Goal: Task Accomplishment & Management: Complete application form

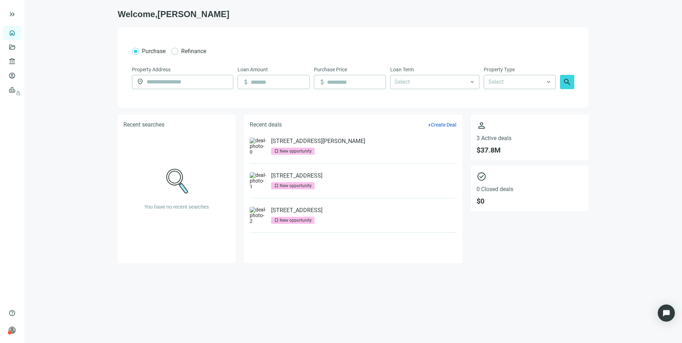
click at [18, 34] on link "Overview" at bounding box center [28, 33] width 21 height 6
click at [308, 140] on link "[STREET_ADDRESS][PERSON_NAME]" at bounding box center [318, 141] width 94 height 7
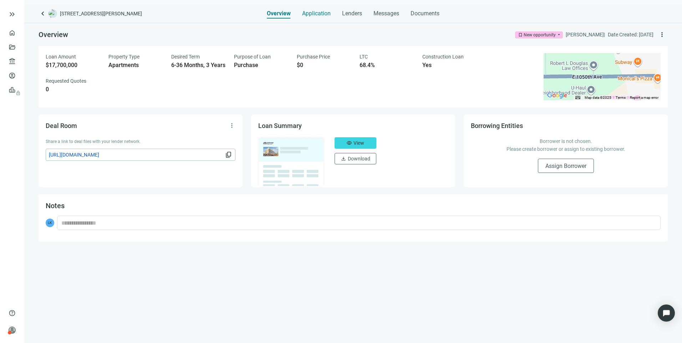
click at [318, 15] on span "Application" at bounding box center [316, 13] width 29 height 7
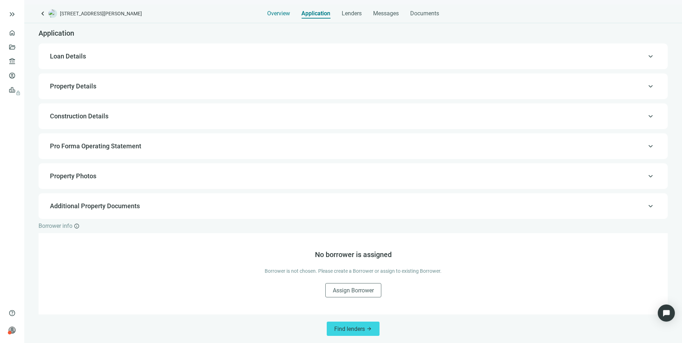
click at [277, 14] on span "Overview" at bounding box center [278, 13] width 23 height 7
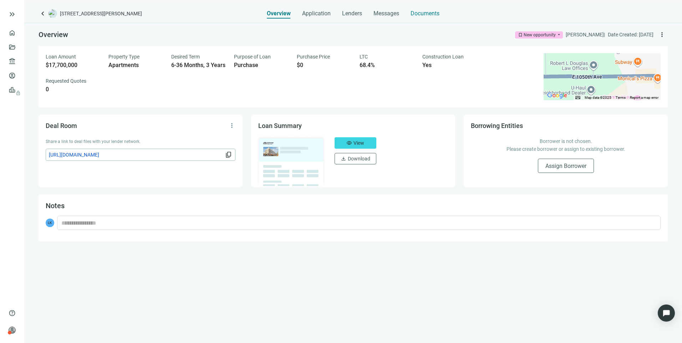
click at [437, 13] on span "Documents" at bounding box center [425, 13] width 29 height 7
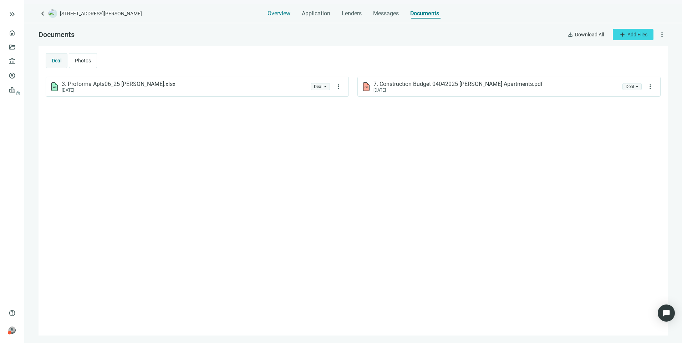
click at [282, 13] on span "Overview" at bounding box center [279, 13] width 23 height 7
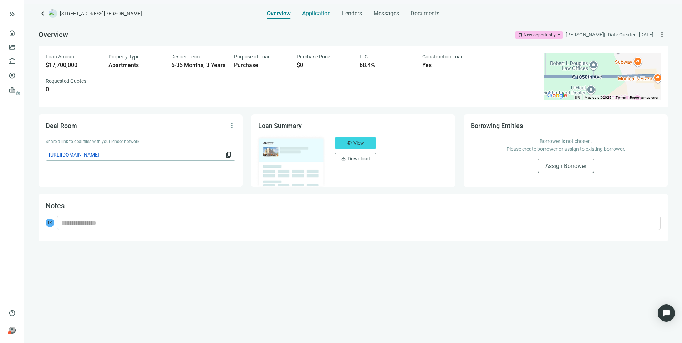
click at [306, 12] on span "Application" at bounding box center [316, 13] width 29 height 7
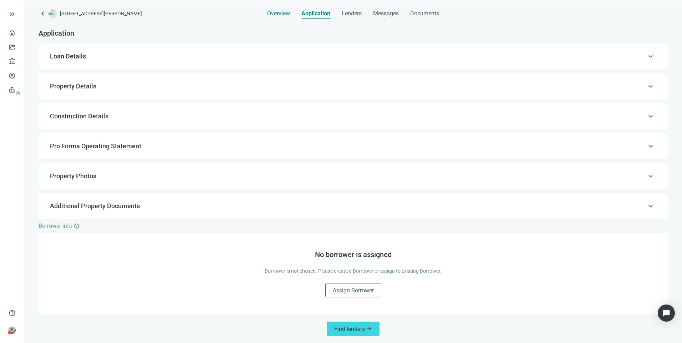
click at [281, 15] on span "Overview" at bounding box center [278, 13] width 23 height 7
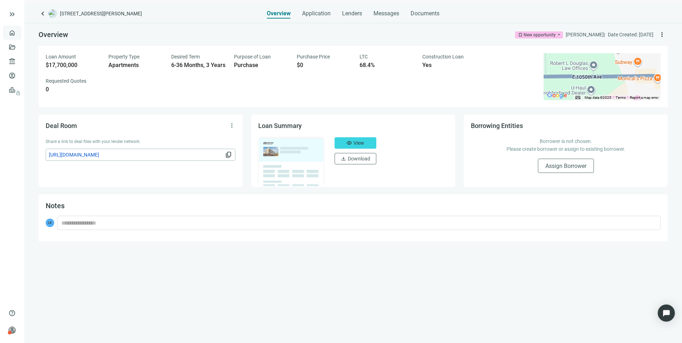
click at [18, 35] on link "Overview" at bounding box center [28, 33] width 21 height 6
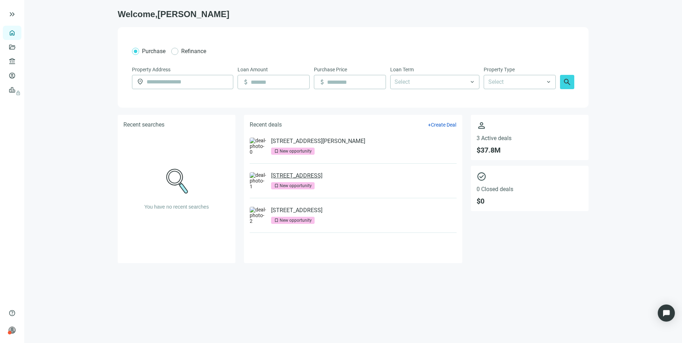
click at [321, 177] on link "600 Dusan Blvd, Murfreesboro, TN 37129" at bounding box center [296, 175] width 51 height 7
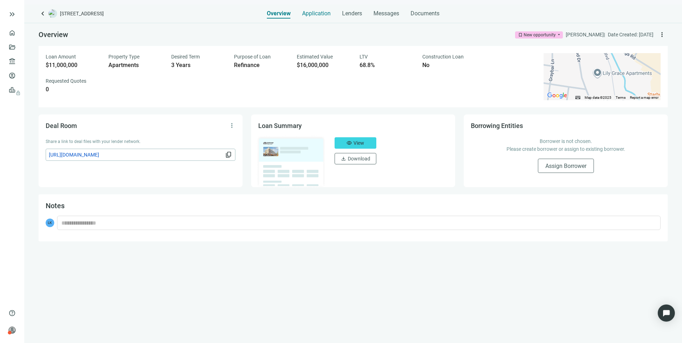
click at [317, 15] on span "Application" at bounding box center [316, 13] width 29 height 7
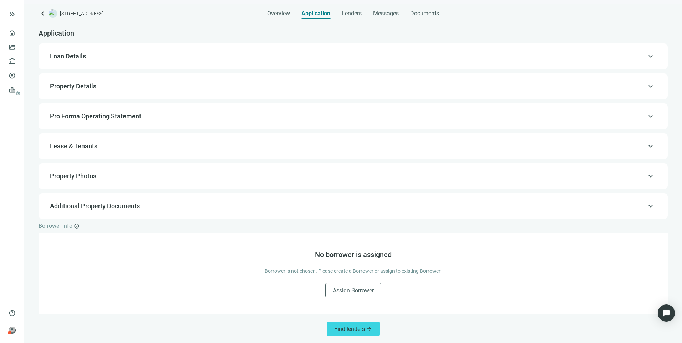
click at [84, 84] on span "Property Details" at bounding box center [73, 85] width 46 height 7
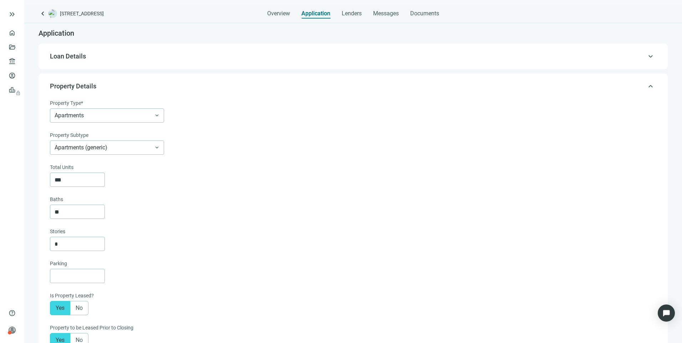
type textarea "**********"
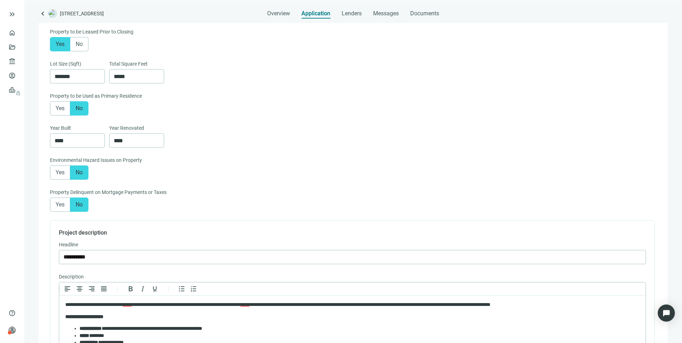
scroll to position [190, 0]
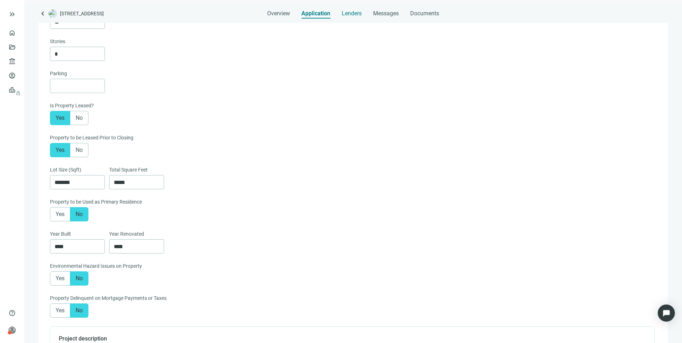
click at [358, 16] on span "Lenders" at bounding box center [352, 13] width 20 height 7
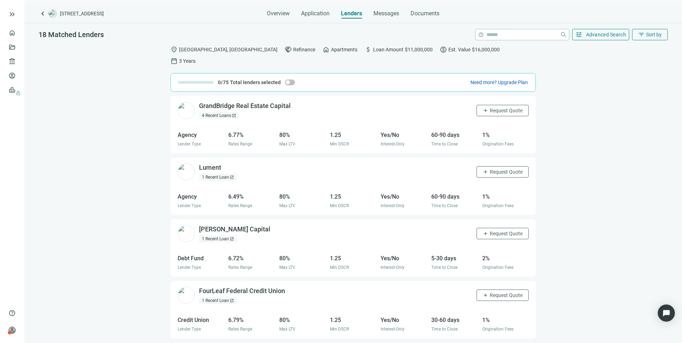
click at [223, 112] on div "4 Recent Loans open_in_new" at bounding box center [219, 115] width 40 height 7
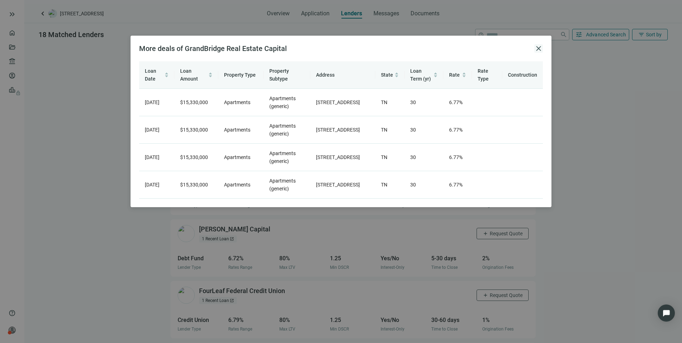
click at [541, 48] on span "close" at bounding box center [539, 48] width 9 height 9
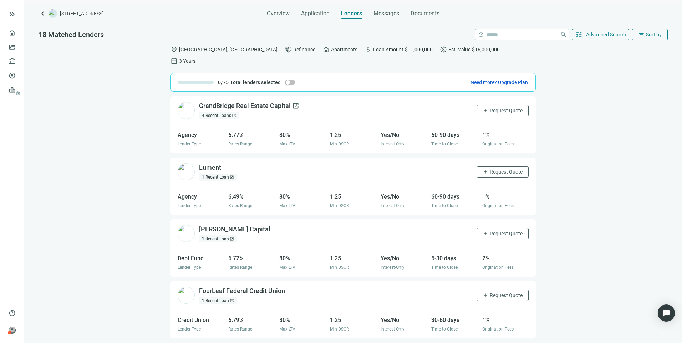
click at [222, 102] on div "GrandBridge Real Estate Capital open_in_new" at bounding box center [249, 106] width 100 height 9
click at [18, 31] on link "Overview" at bounding box center [28, 33] width 21 height 6
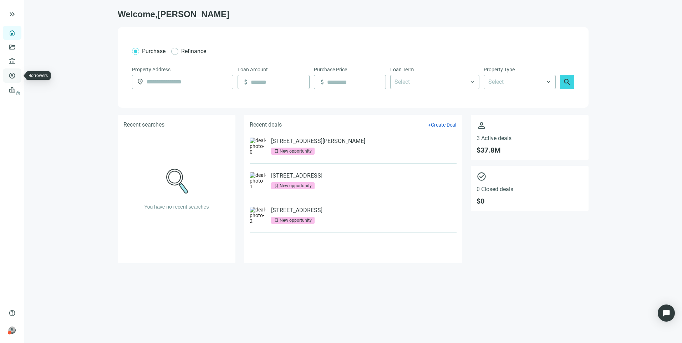
click at [18, 76] on link "Borrowers" at bounding box center [29, 76] width 23 height 6
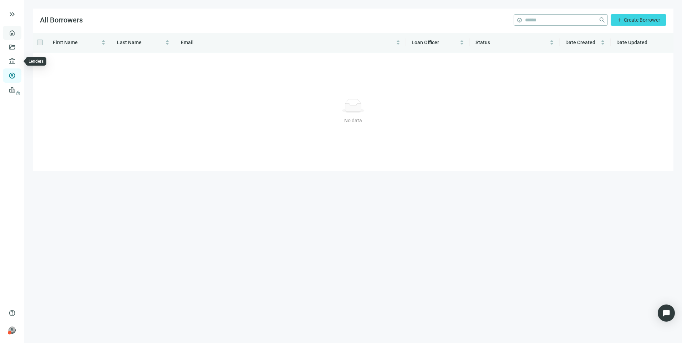
click at [18, 36] on link "Overview" at bounding box center [28, 33] width 21 height 6
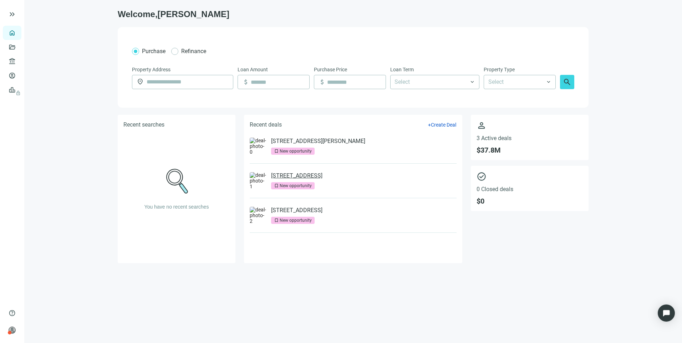
click at [323, 175] on link "[STREET_ADDRESS]" at bounding box center [296, 175] width 51 height 7
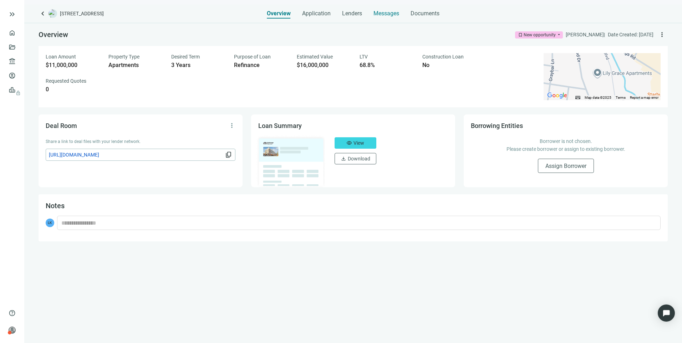
click at [384, 13] on span "Messages" at bounding box center [387, 13] width 26 height 7
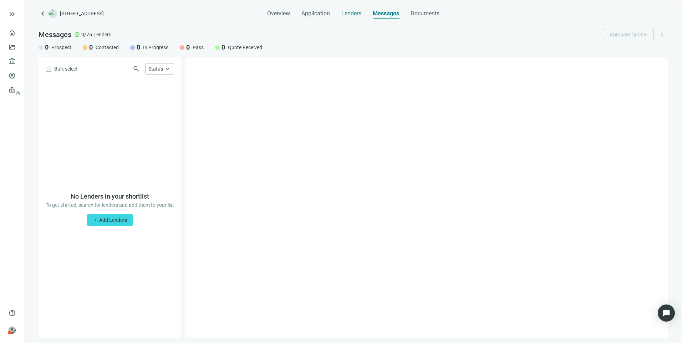
click at [354, 14] on span "Lenders" at bounding box center [352, 13] width 20 height 7
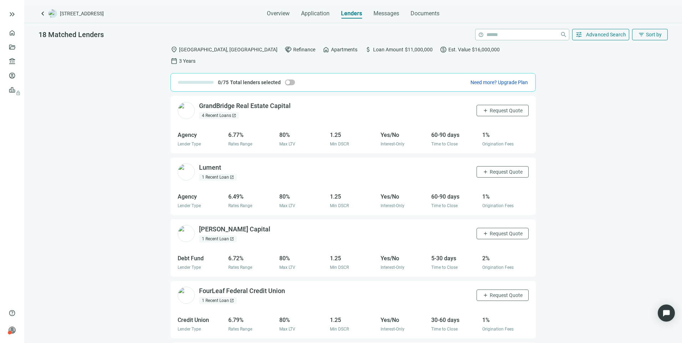
click at [215, 112] on div "4 Recent Loans open_in_new" at bounding box center [219, 115] width 40 height 7
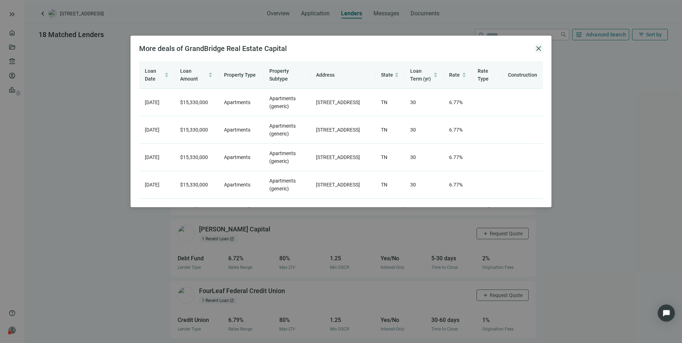
click at [539, 47] on span "close" at bounding box center [539, 48] width 9 height 9
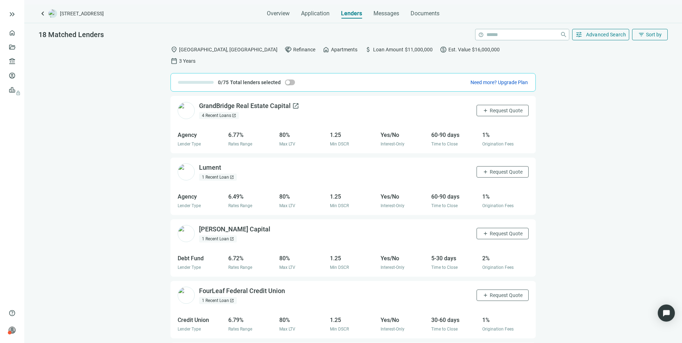
click at [214, 102] on div "GrandBridge Real Estate Capital open_in_new" at bounding box center [249, 106] width 100 height 9
click at [611, 38] on button "tune Advanced Search" at bounding box center [601, 34] width 57 height 11
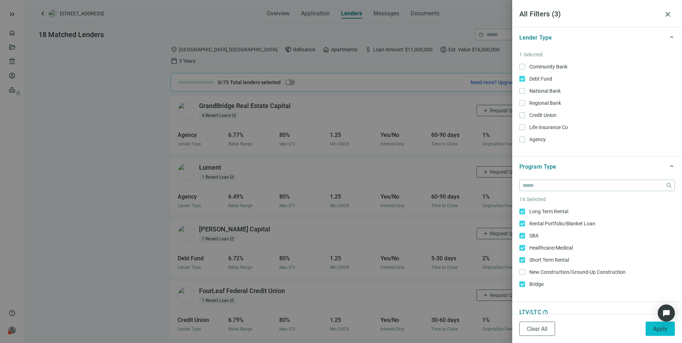
click at [659, 327] on span "Apply" at bounding box center [661, 329] width 14 height 7
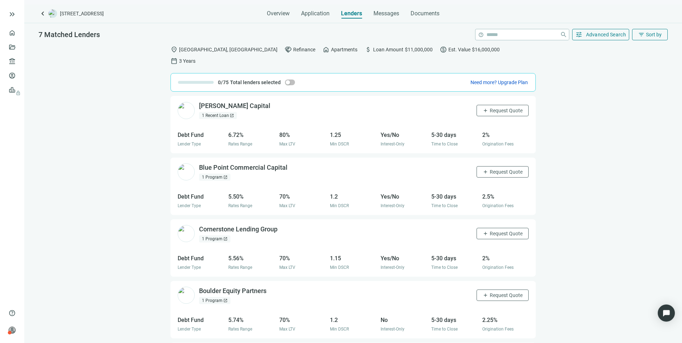
click at [219, 112] on div "1 Recent Loan open_in_new" at bounding box center [218, 115] width 38 height 7
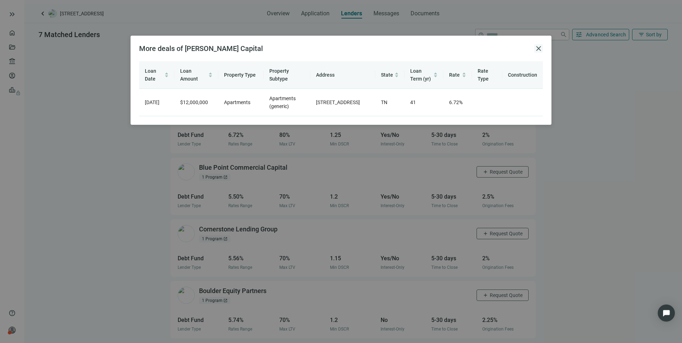
click at [538, 51] on span "close" at bounding box center [539, 48] width 9 height 9
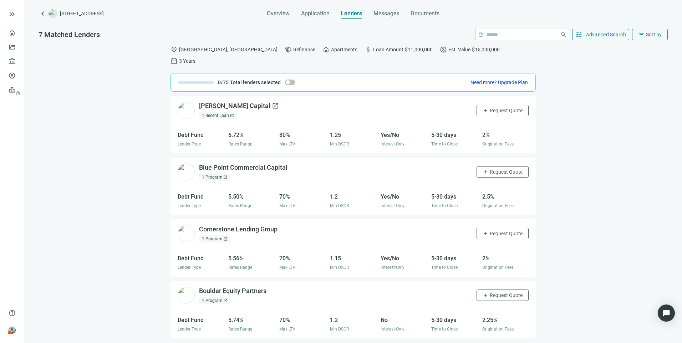
click at [211, 102] on div "[PERSON_NAME] Capital open_in_new" at bounding box center [239, 106] width 80 height 9
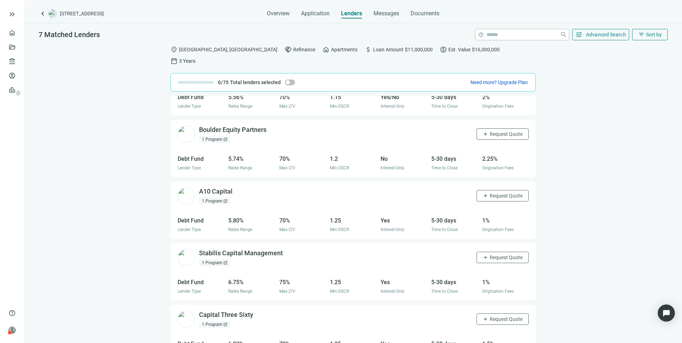
scroll to position [170, 0]
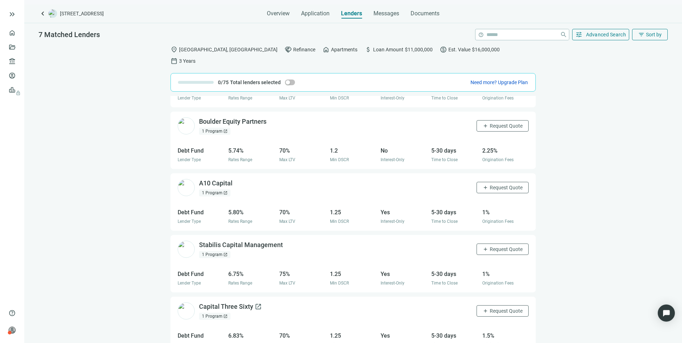
click at [234, 303] on div "Capital Three Sixty open_in_new" at bounding box center [230, 307] width 63 height 9
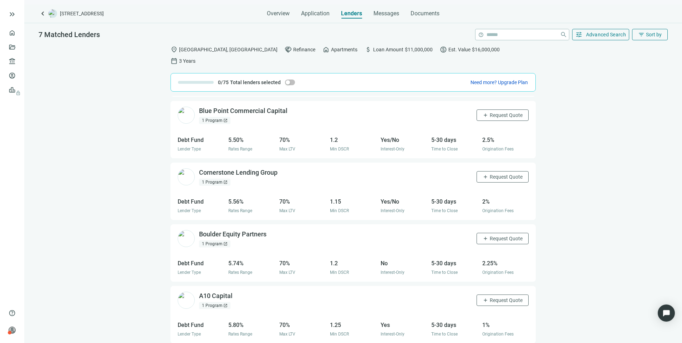
scroll to position [0, 0]
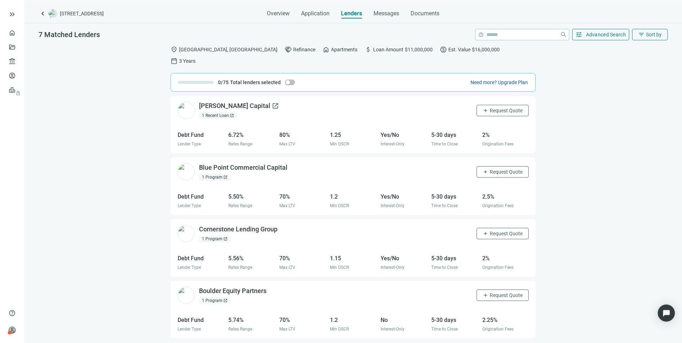
click at [205, 102] on div "[PERSON_NAME] Capital open_in_new" at bounding box center [239, 106] width 80 height 9
click at [200, 102] on div "[PERSON_NAME] Capital open_in_new" at bounding box center [239, 106] width 80 height 9
click at [278, 11] on span "Overview" at bounding box center [278, 13] width 23 height 7
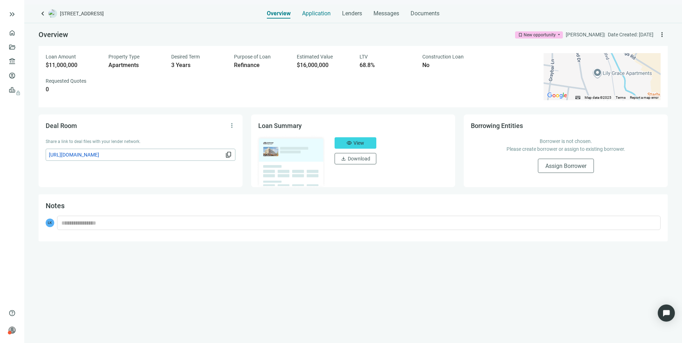
click at [314, 14] on span "Application" at bounding box center [316, 13] width 29 height 7
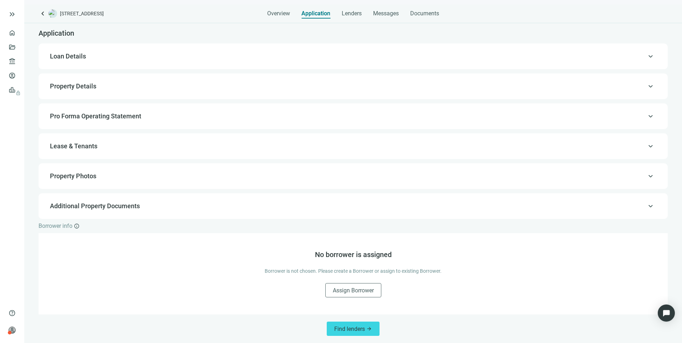
scroll to position [0, 0]
click at [348, 290] on span "Assign Borrower" at bounding box center [353, 290] width 41 height 7
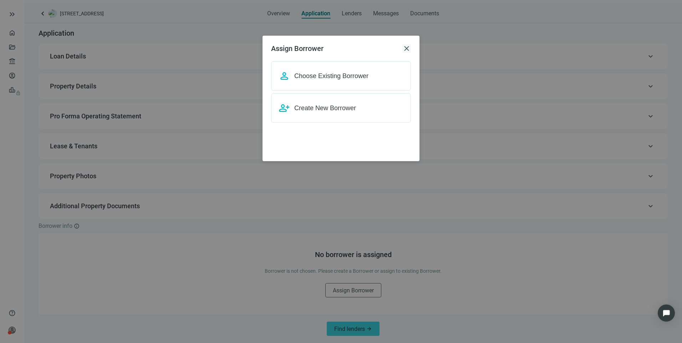
click at [409, 47] on span "close" at bounding box center [407, 48] width 9 height 9
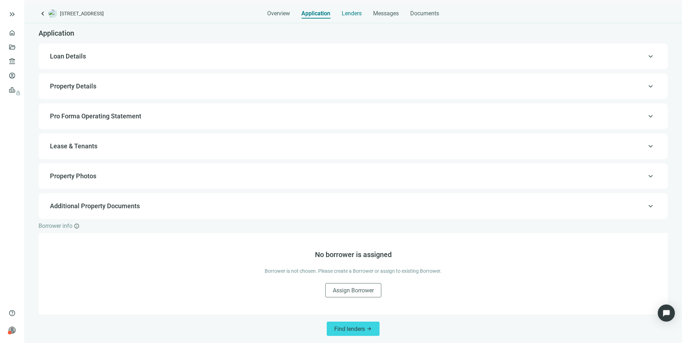
click at [343, 9] on div "Lenders" at bounding box center [352, 11] width 20 height 14
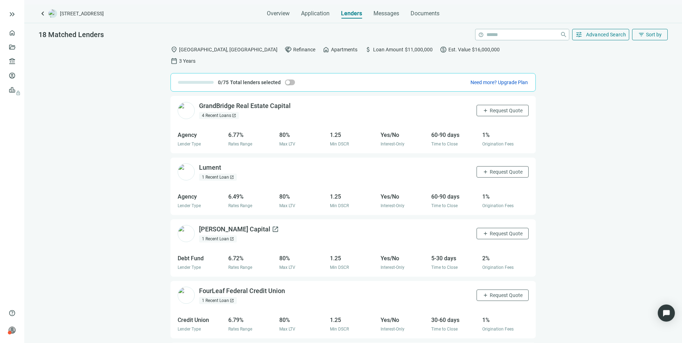
click at [215, 225] on div "[PERSON_NAME] Capital open_in_new" at bounding box center [239, 229] width 80 height 9
click at [591, 39] on button "tune Advanced Search" at bounding box center [601, 34] width 57 height 11
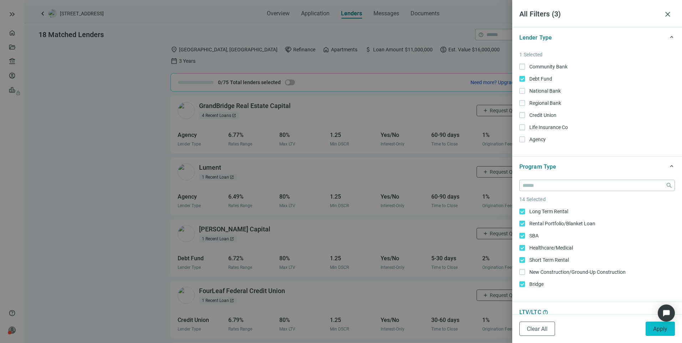
click at [653, 329] on button "Apply" at bounding box center [660, 329] width 29 height 14
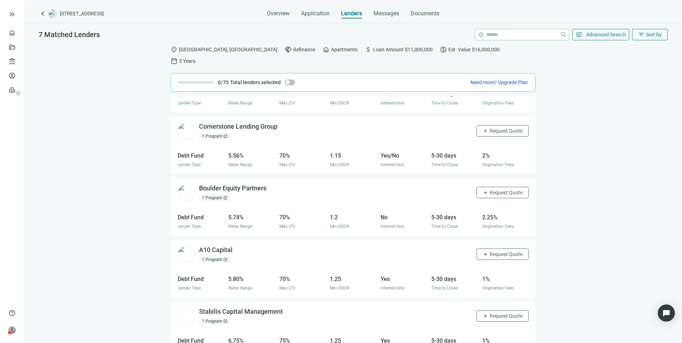
scroll to position [170, 0]
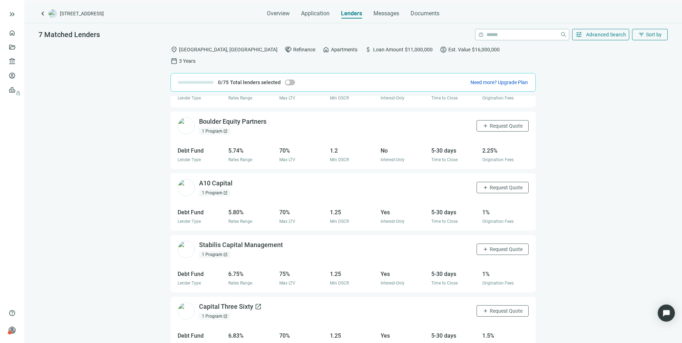
click at [227, 303] on div "Capital Three Sixty open_in_new" at bounding box center [230, 307] width 63 height 9
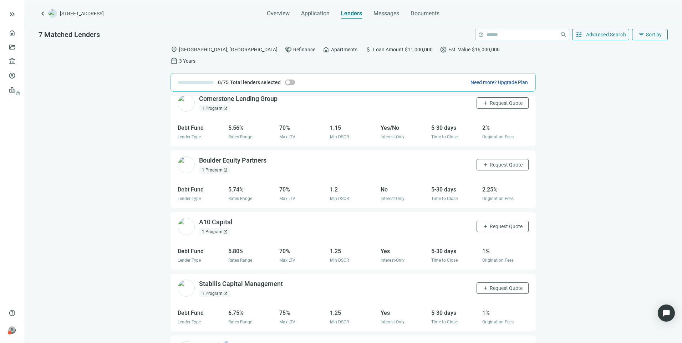
scroll to position [0, 0]
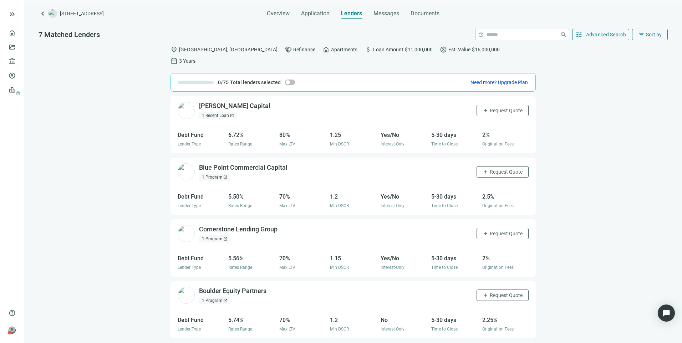
click at [215, 112] on div "1 Recent Loan open_in_new" at bounding box center [218, 115] width 38 height 7
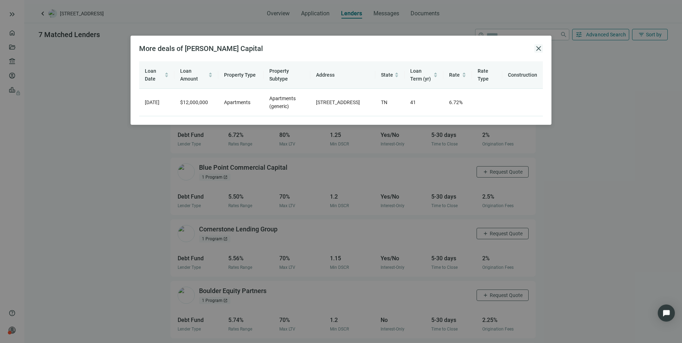
click at [536, 47] on span "close" at bounding box center [539, 48] width 9 height 9
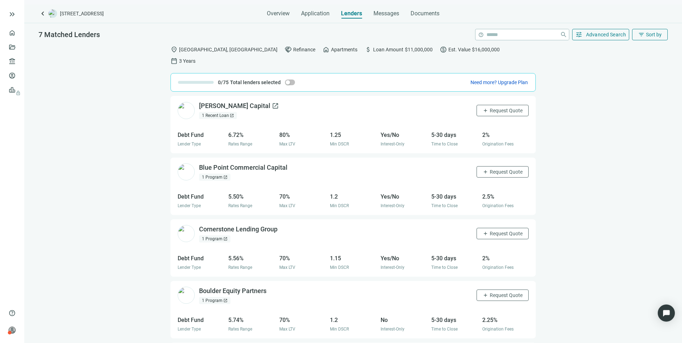
click at [210, 102] on div "[PERSON_NAME] Capital open_in_new" at bounding box center [239, 106] width 80 height 9
click at [309, 15] on span "Application" at bounding box center [315, 13] width 29 height 7
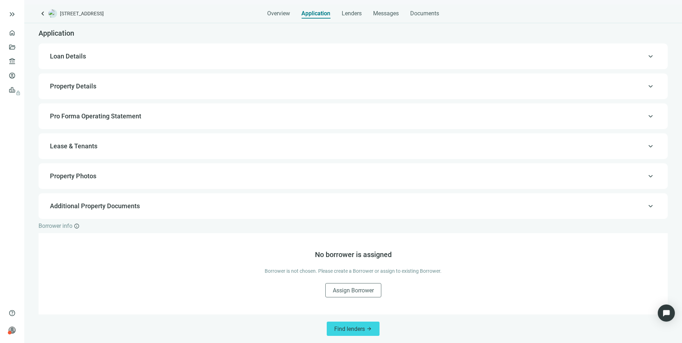
click at [87, 149] on span "Lease & Tenants" at bounding box center [73, 145] width 47 height 7
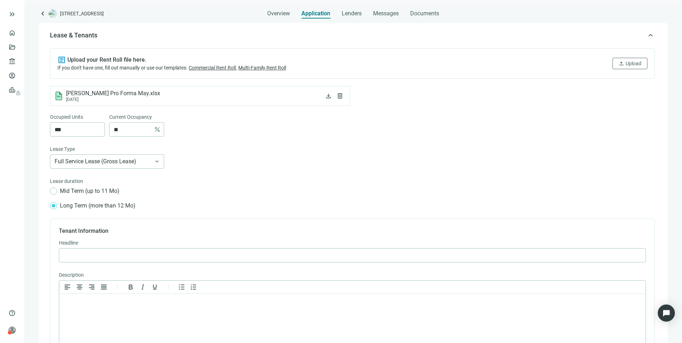
scroll to position [325, 0]
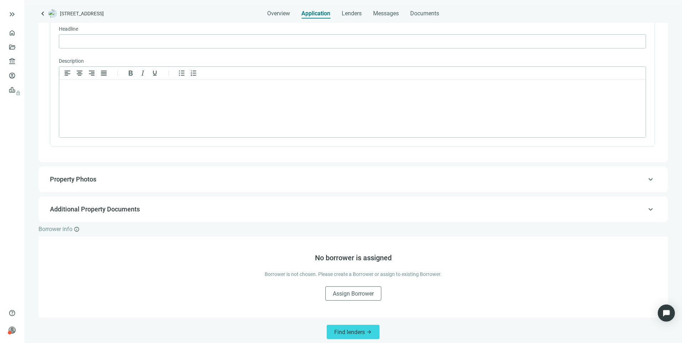
click at [72, 181] on span "Property Photos" at bounding box center [73, 179] width 46 height 7
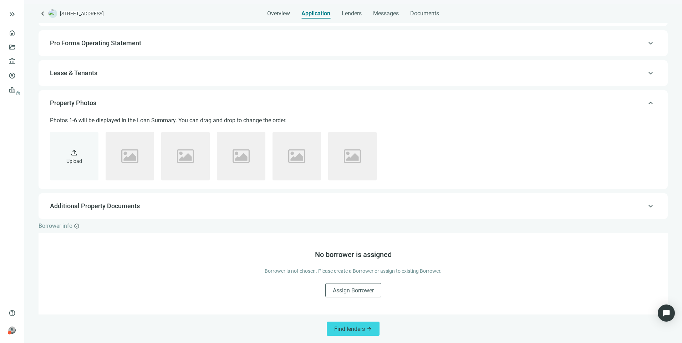
scroll to position [74, 0]
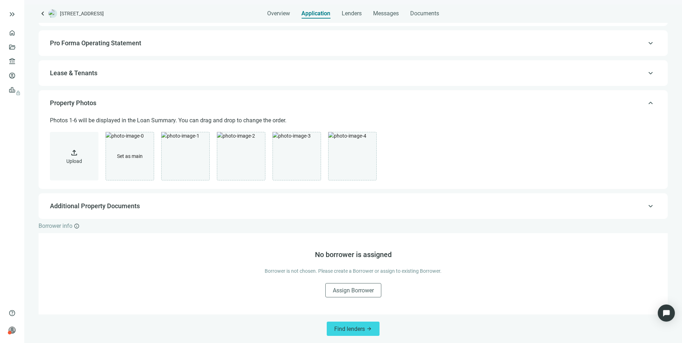
click at [116, 207] on span "Additional Property Documents" at bounding box center [95, 205] width 90 height 7
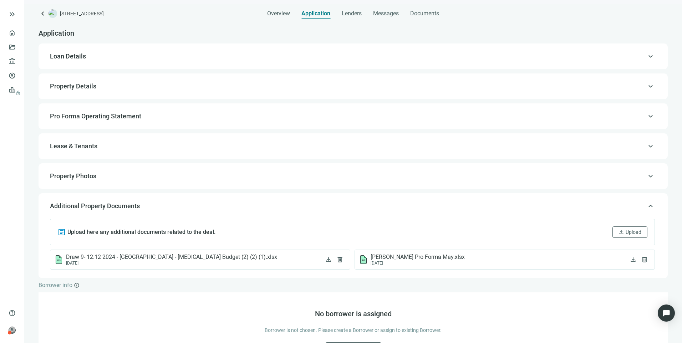
click at [78, 87] on span "Property Details" at bounding box center [73, 85] width 46 height 7
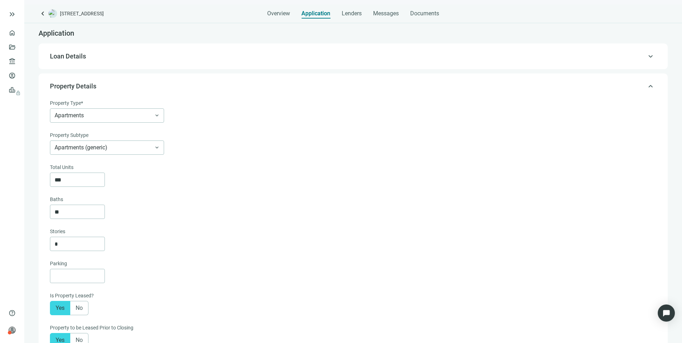
click at [71, 54] on span "Loan Details" at bounding box center [68, 55] width 36 height 7
type input "**********"
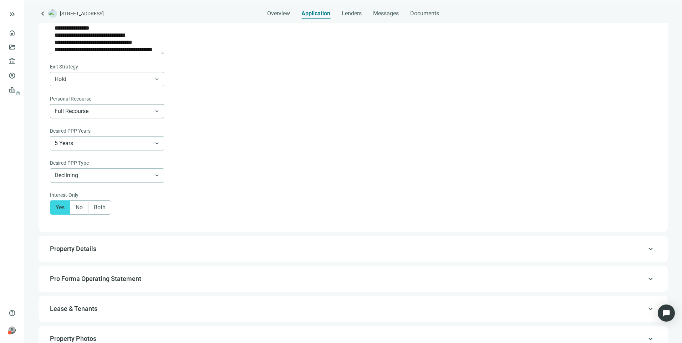
scroll to position [592, 0]
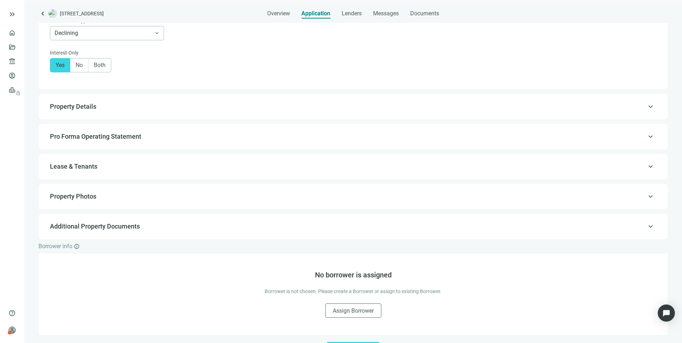
click at [80, 115] on div "keyboard_arrow_up Property Details" at bounding box center [353, 106] width 615 height 17
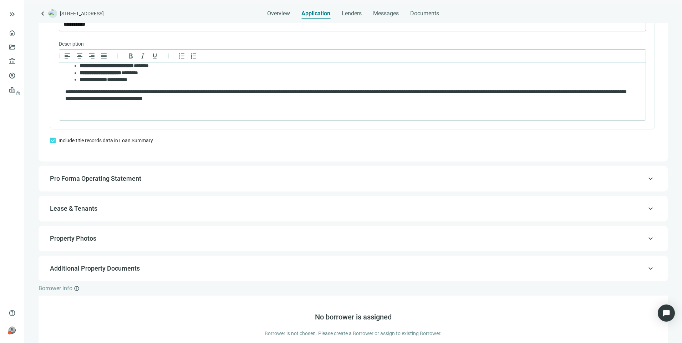
scroll to position [535, 0]
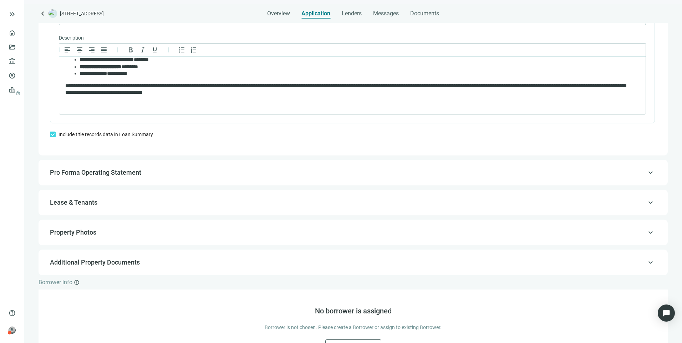
click at [647, 173] on span "keyboard_arrow_up" at bounding box center [651, 173] width 9 height 0
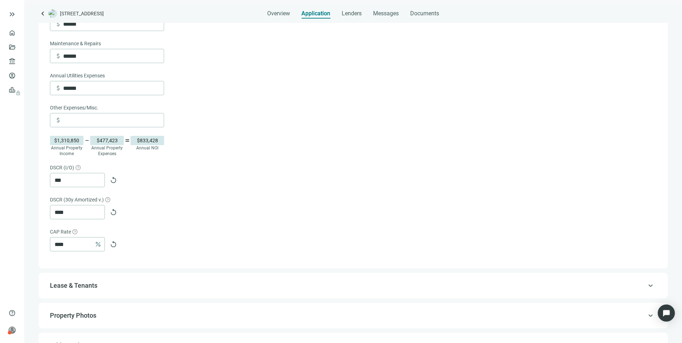
scroll to position [439, 0]
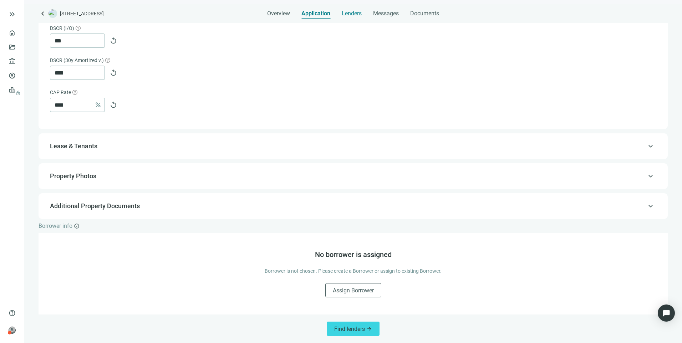
click at [349, 13] on span "Lenders" at bounding box center [352, 13] width 20 height 7
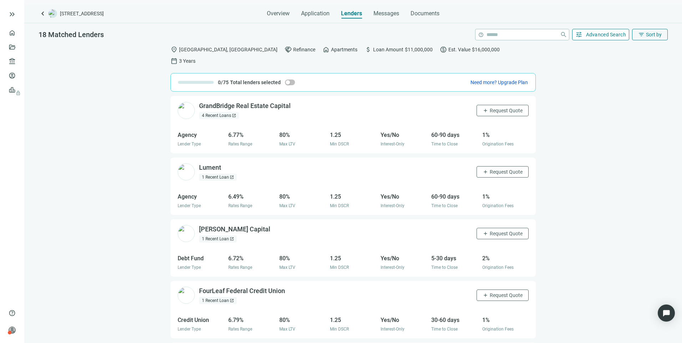
click at [597, 32] on span "Advanced Search" at bounding box center [606, 35] width 40 height 6
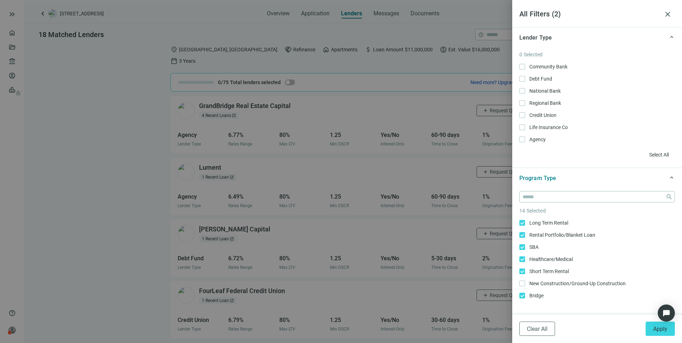
click at [98, 55] on div at bounding box center [341, 171] width 682 height 343
click at [117, 84] on div at bounding box center [341, 171] width 682 height 343
click at [107, 36] on div at bounding box center [341, 171] width 682 height 343
click at [671, 13] on span "close" at bounding box center [668, 14] width 9 height 9
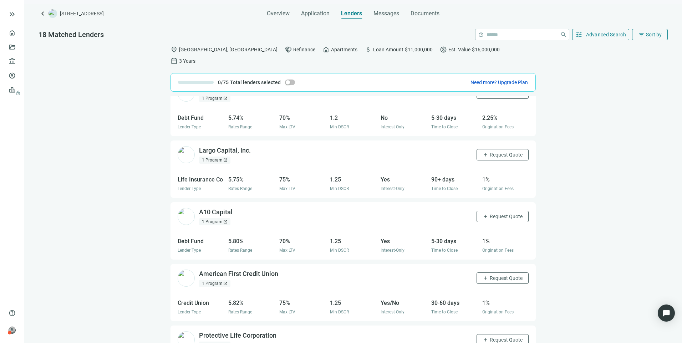
scroll to position [349, 0]
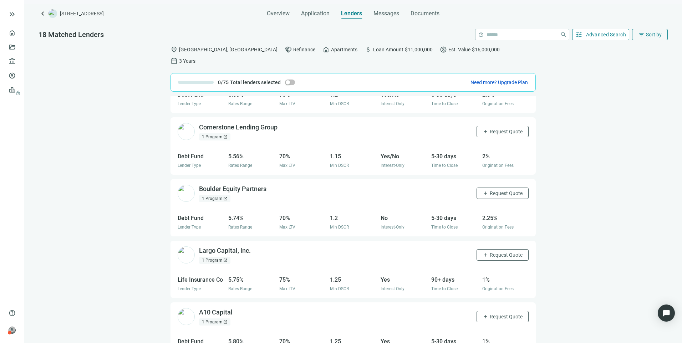
click at [608, 32] on span "Advanced Search" at bounding box center [606, 35] width 40 height 6
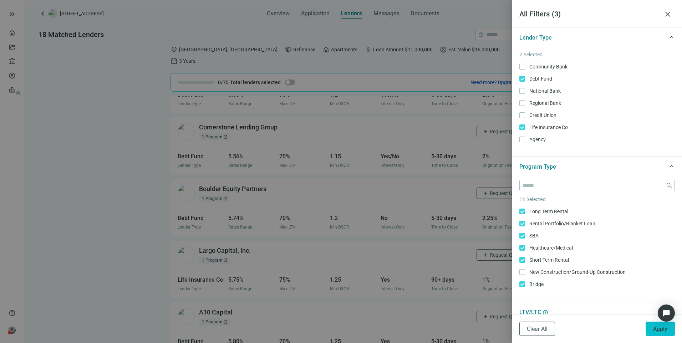
click at [659, 332] on span "Apply" at bounding box center [661, 329] width 14 height 7
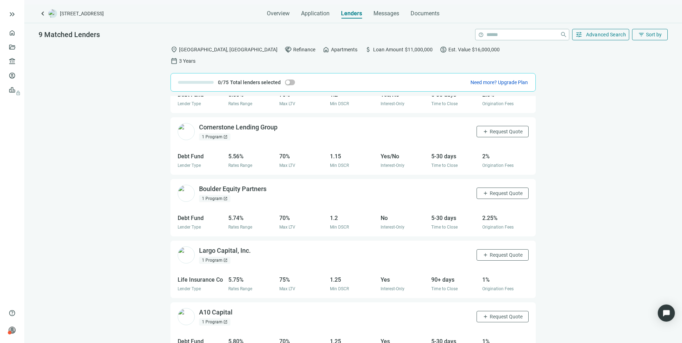
scroll to position [0, 0]
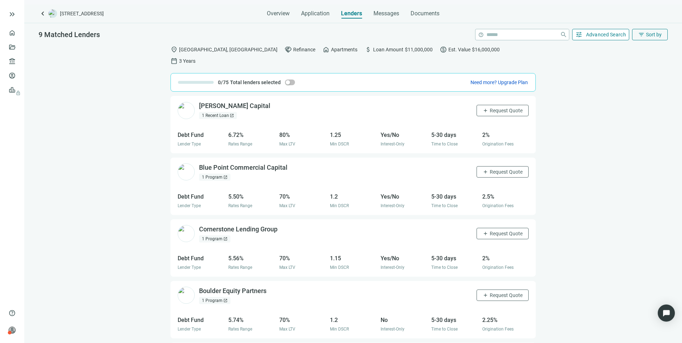
click at [623, 38] on button "tune Advanced Search" at bounding box center [601, 34] width 57 height 11
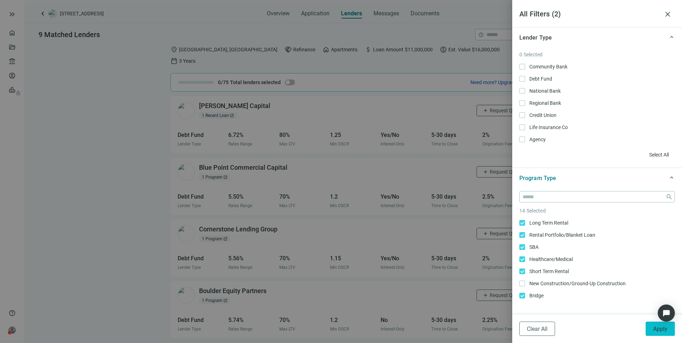
click at [659, 334] on button "Apply" at bounding box center [660, 329] width 29 height 14
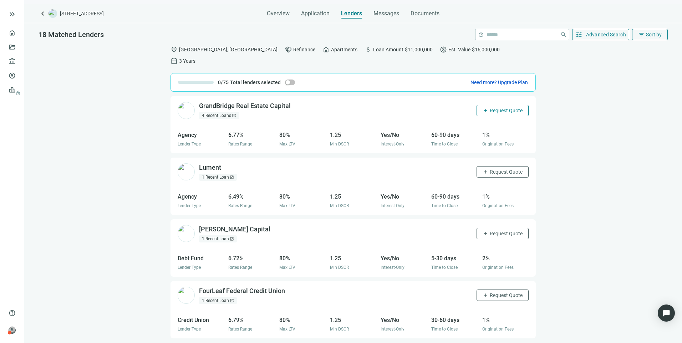
click at [499, 108] on span "Request Quote" at bounding box center [506, 111] width 33 height 6
click at [621, 340] on span "Edit quote request arrow_forward" at bounding box center [641, 343] width 52 height 7
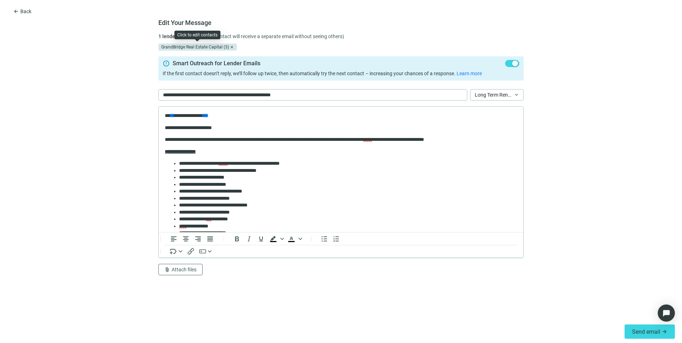
click at [185, 46] on div "GrandBridge Real Estate Capital (3)" at bounding box center [197, 47] width 79 height 7
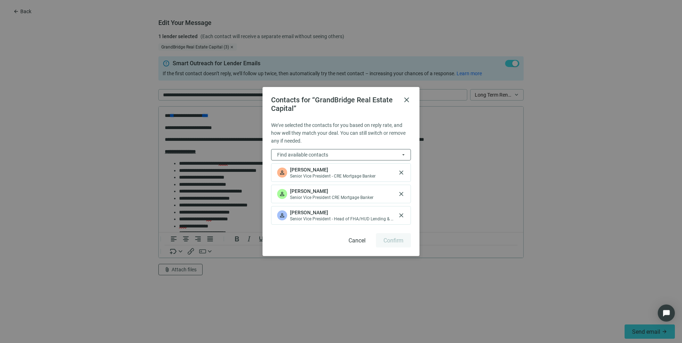
click at [342, 171] on span "Jonathan White" at bounding box center [333, 169] width 86 height 7
click at [406, 101] on span "close" at bounding box center [407, 100] width 9 height 9
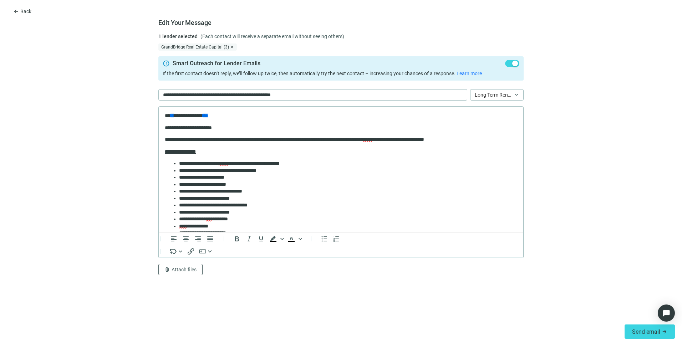
click at [231, 47] on span "close" at bounding box center [232, 47] width 4 height 4
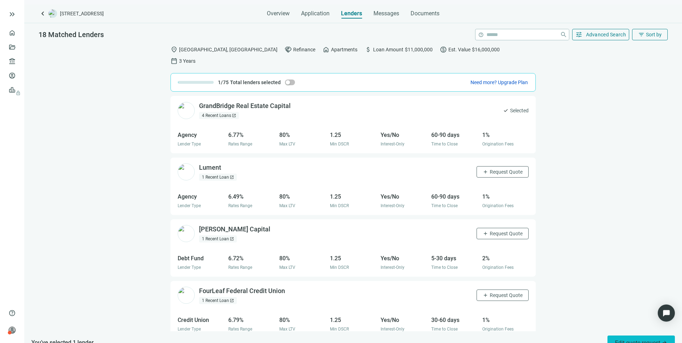
click at [629, 340] on span "Edit quote request arrow_forward" at bounding box center [641, 343] width 52 height 7
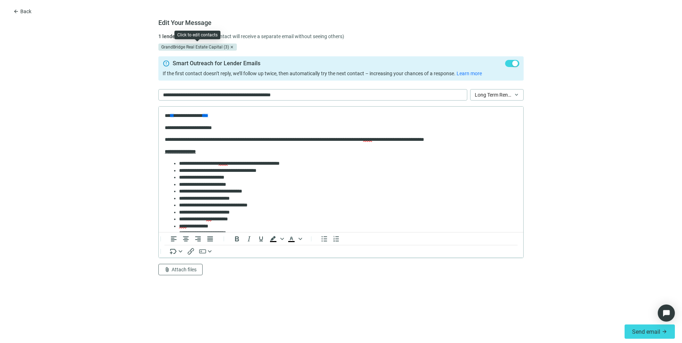
click at [212, 46] on div "GrandBridge Real Estate Capital (3)" at bounding box center [197, 47] width 79 height 7
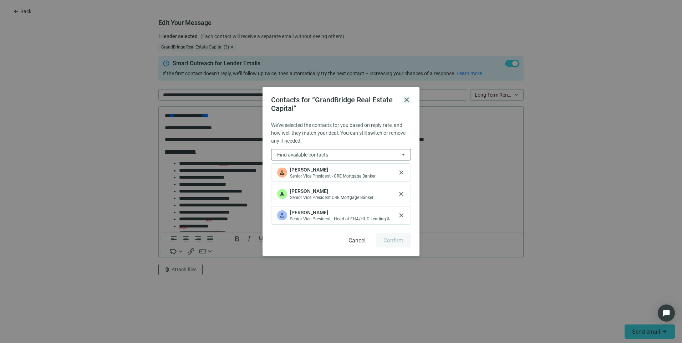
click at [409, 102] on span "close" at bounding box center [407, 100] width 9 height 9
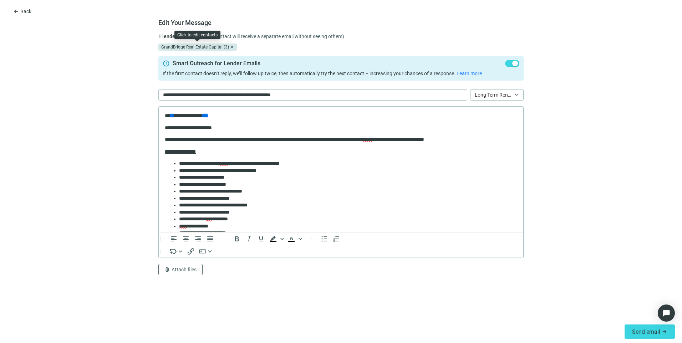
click at [203, 50] on div "GrandBridge Real Estate Capital (3)" at bounding box center [197, 47] width 79 height 7
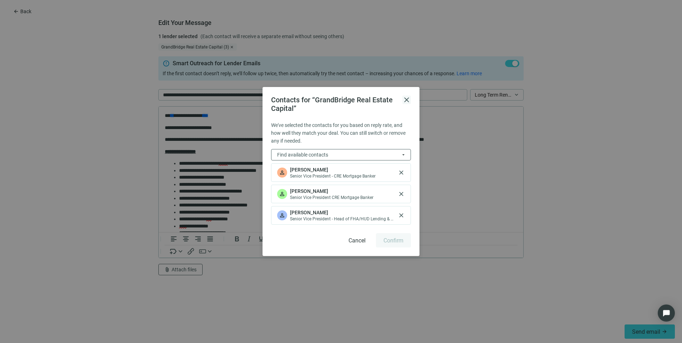
click at [404, 98] on span "close" at bounding box center [407, 100] width 9 height 9
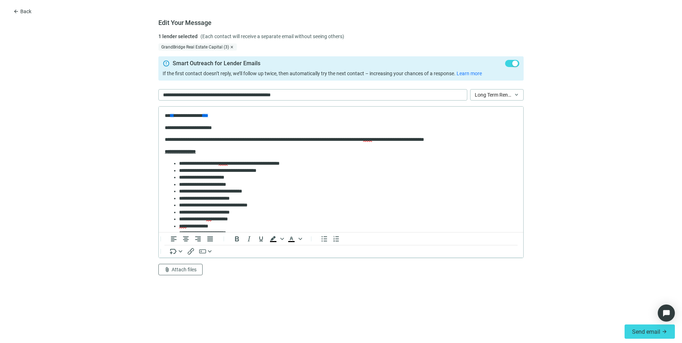
click at [231, 46] on span "close" at bounding box center [232, 47] width 4 height 4
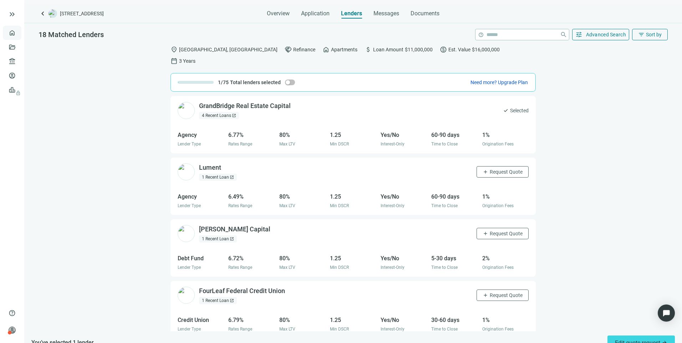
click at [18, 32] on link "Overview" at bounding box center [28, 33] width 21 height 6
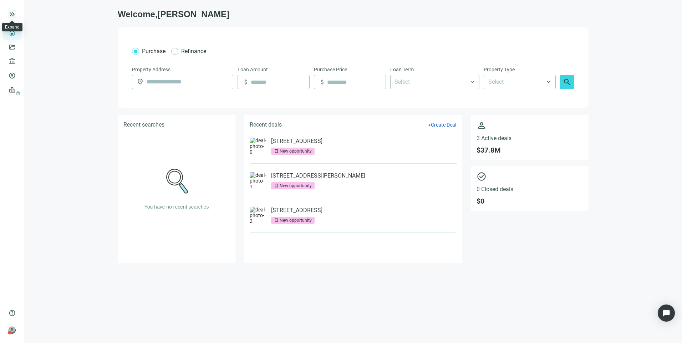
click at [14, 16] on span "keyboard_double_arrow_right" at bounding box center [12, 14] width 9 height 9
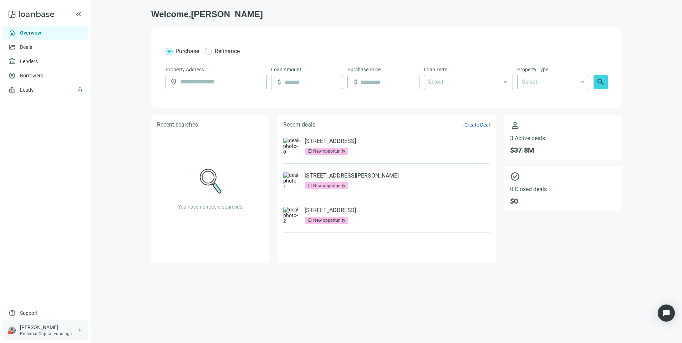
click at [40, 332] on div "Preferred Capital Funding INC." at bounding box center [48, 334] width 57 height 6
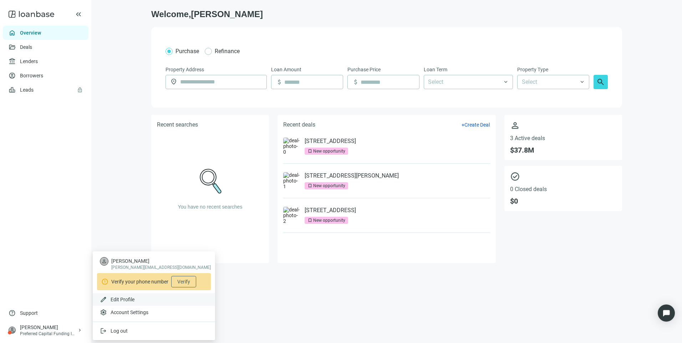
drag, startPoint x: 40, startPoint y: 332, endPoint x: 122, endPoint y: 301, distance: 87.0
click at [122, 301] on span "Edit Profile" at bounding box center [123, 300] width 24 height 6
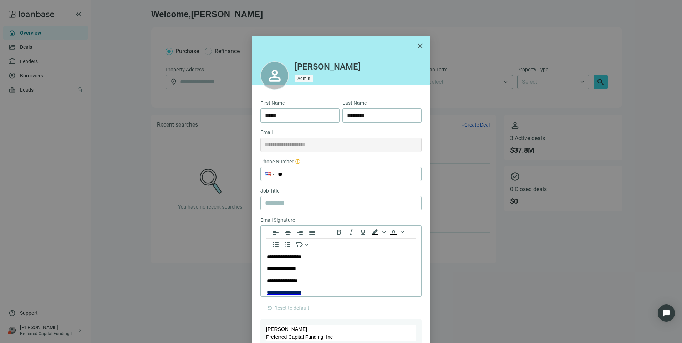
scroll to position [50, 0]
click at [416, 45] on span "close" at bounding box center [420, 46] width 9 height 9
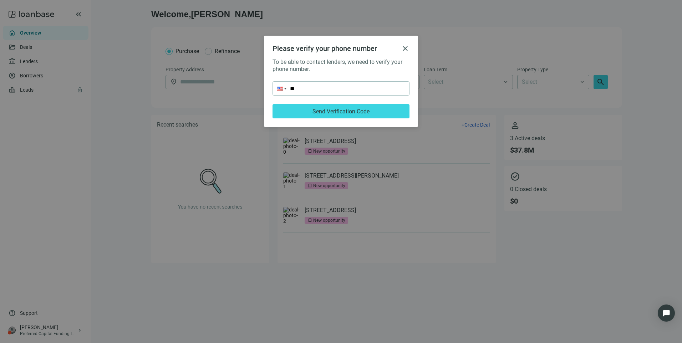
scroll to position [0, 0]
click at [403, 51] on span "close" at bounding box center [405, 48] width 9 height 9
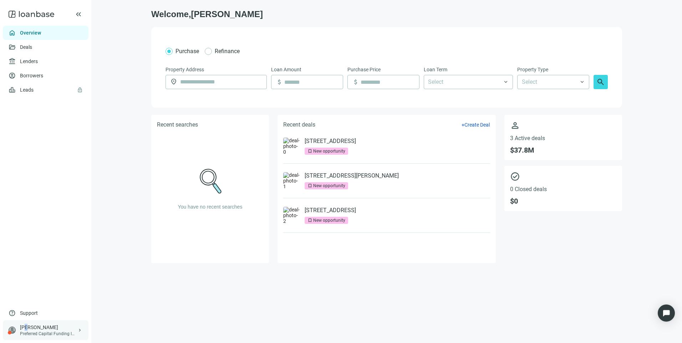
click at [26, 324] on div "person Larry Kendrick Preferred Capital Funding INC. keyboard_arrow_right" at bounding box center [46, 331] width 86 height 20
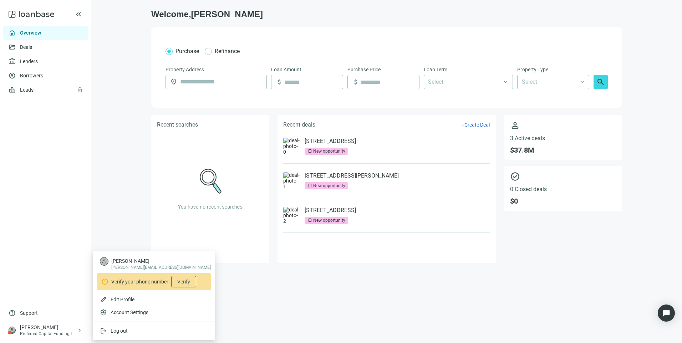
drag, startPoint x: 26, startPoint y: 324, endPoint x: 128, endPoint y: 298, distance: 104.8
click at [128, 298] on span "Edit Profile" at bounding box center [123, 300] width 24 height 6
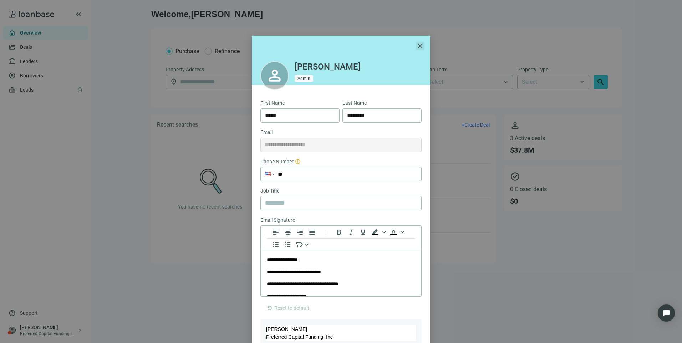
click at [416, 42] on span "close" at bounding box center [420, 46] width 9 height 9
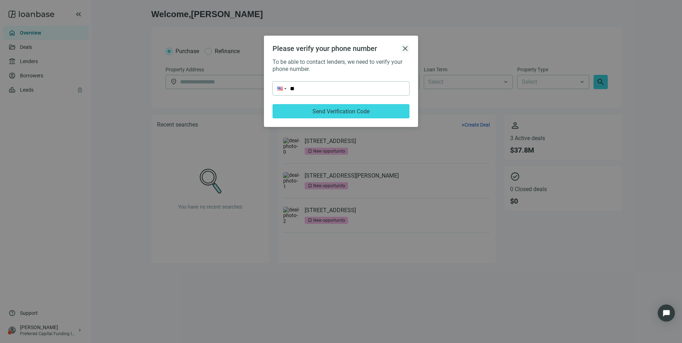
click at [405, 50] on span "close" at bounding box center [405, 48] width 9 height 9
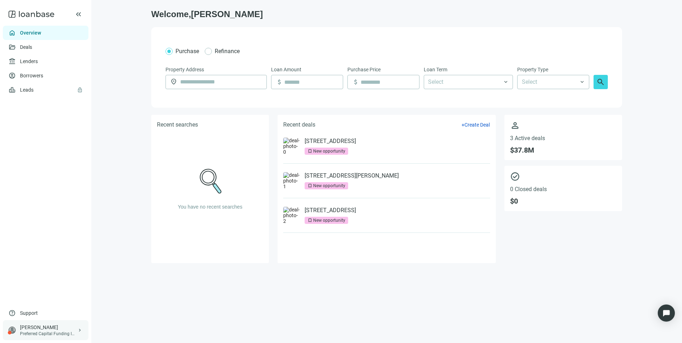
click at [39, 336] on div "Preferred Capital Funding INC." at bounding box center [48, 334] width 57 height 6
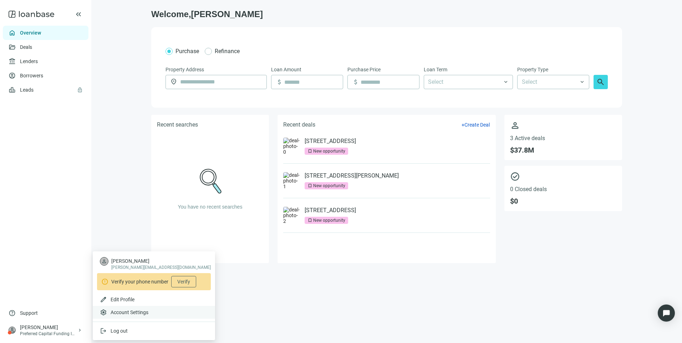
click at [125, 313] on span "Account Settings" at bounding box center [130, 312] width 38 height 7
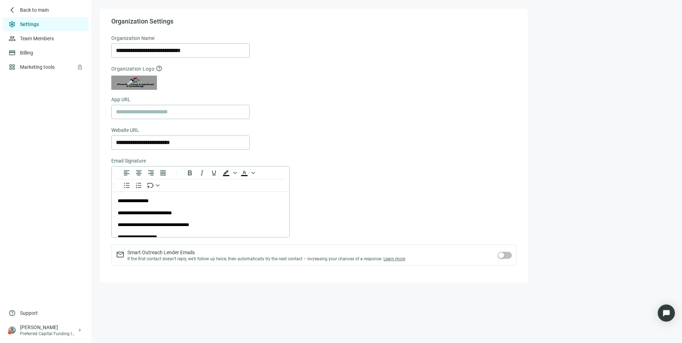
click at [136, 81] on span "Edit" at bounding box center [138, 82] width 7 height 5
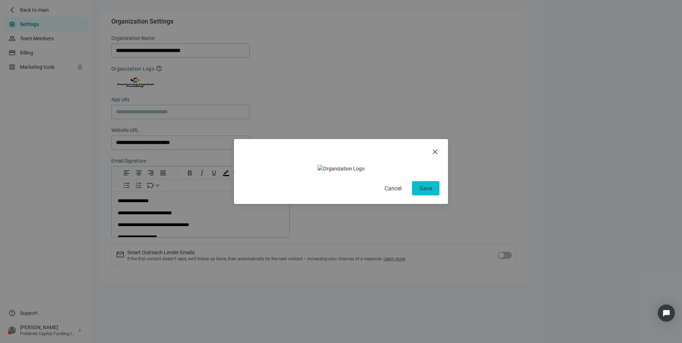
click at [428, 187] on button "Save" at bounding box center [425, 188] width 27 height 14
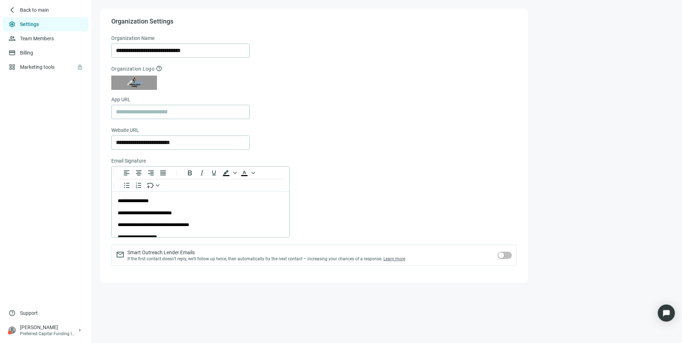
click at [142, 84] on span "Edit" at bounding box center [138, 82] width 7 height 5
click at [35, 9] on span "Back to main" at bounding box center [34, 9] width 29 height 7
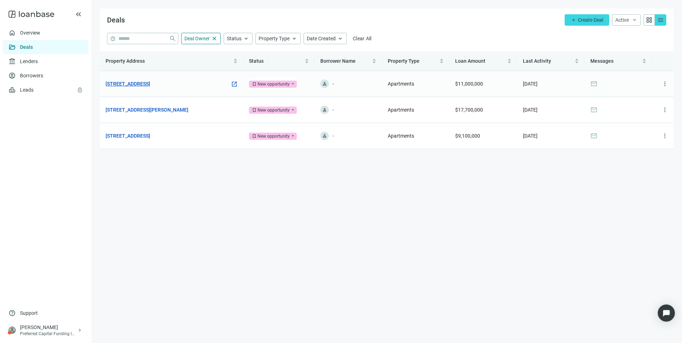
click at [133, 84] on link "[STREET_ADDRESS]" at bounding box center [128, 84] width 45 height 8
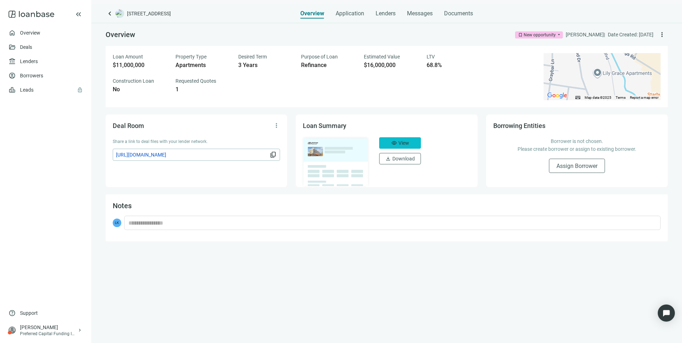
click at [385, 145] on button "visibility View" at bounding box center [400, 142] width 42 height 11
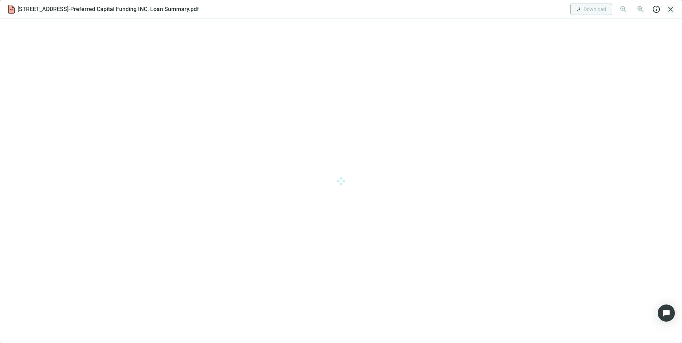
click at [669, 10] on span "close" at bounding box center [671, 9] width 9 height 9
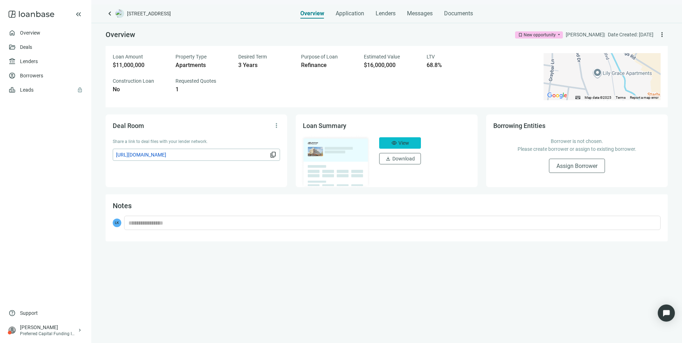
click at [385, 142] on button "visibility View" at bounding box center [400, 142] width 42 height 11
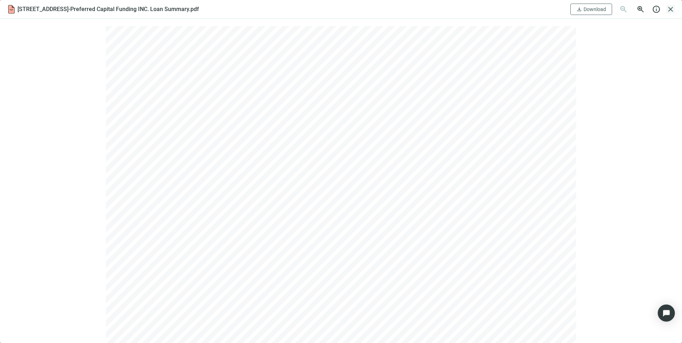
click at [671, 9] on span "close" at bounding box center [671, 9] width 9 height 9
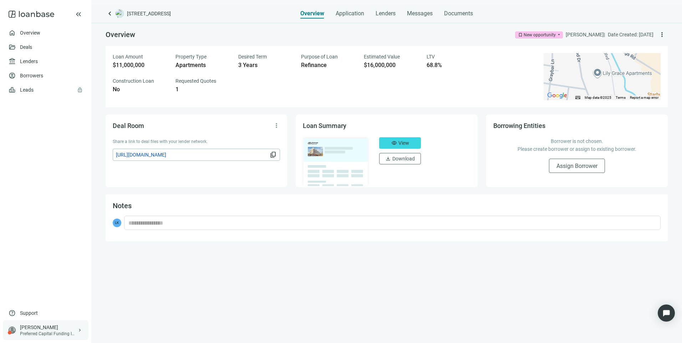
click at [32, 327] on div "[PERSON_NAME]" at bounding box center [48, 327] width 57 height 7
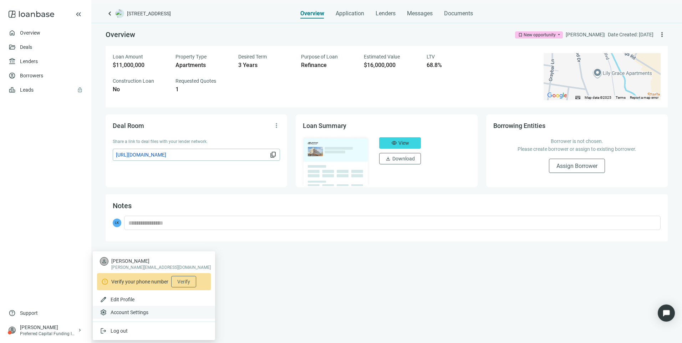
click at [124, 313] on span "Account Settings" at bounding box center [130, 312] width 38 height 7
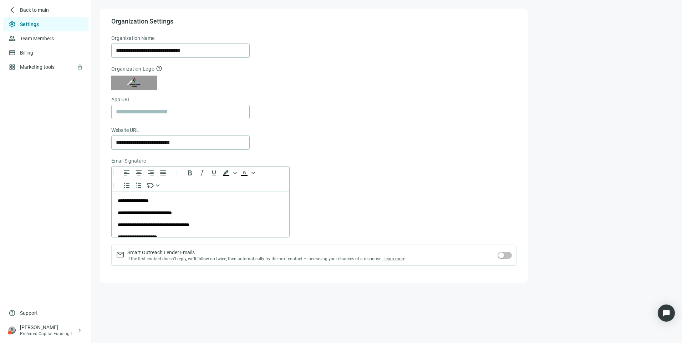
click at [130, 86] on span "edit" at bounding box center [130, 83] width 6 height 6
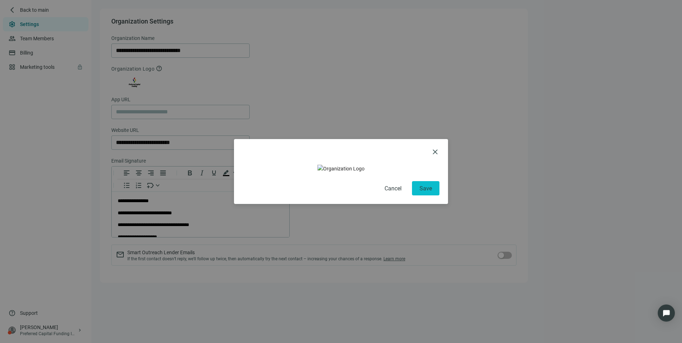
click at [422, 190] on span "Save" at bounding box center [426, 188] width 12 height 7
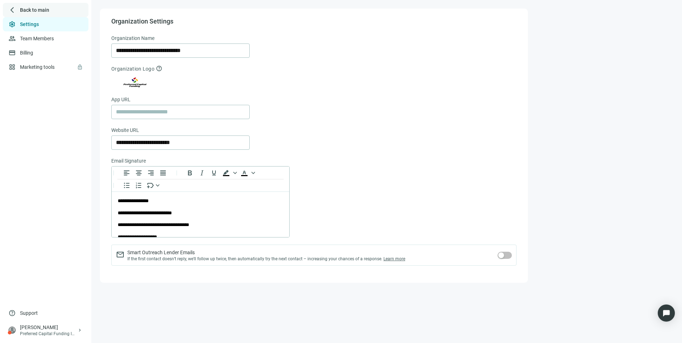
click at [31, 7] on span "Back to main" at bounding box center [34, 9] width 29 height 7
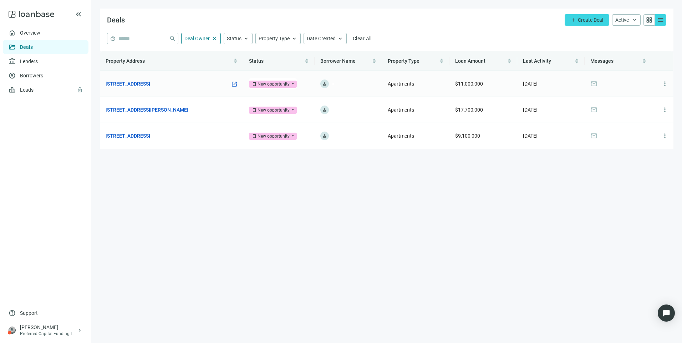
click at [150, 83] on link "[STREET_ADDRESS]" at bounding box center [128, 84] width 45 height 8
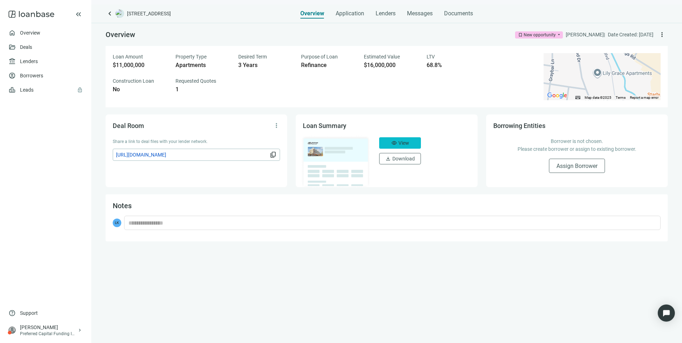
click at [407, 143] on span "View" at bounding box center [404, 143] width 11 height 6
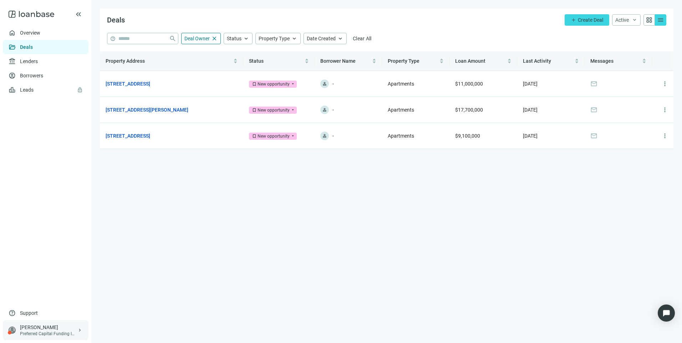
click at [39, 334] on div "Preferred Capital Funding INC." at bounding box center [48, 334] width 57 height 6
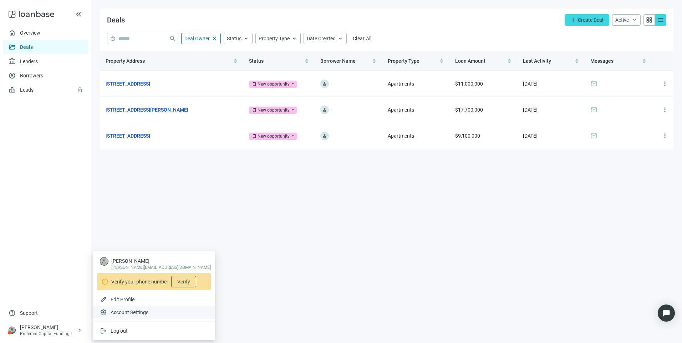
click at [117, 313] on span "Account Settings" at bounding box center [130, 312] width 38 height 7
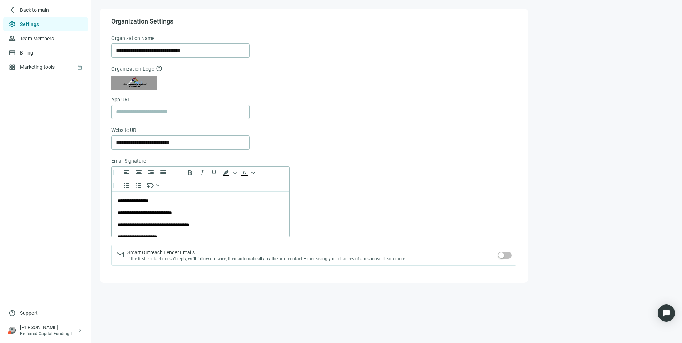
click at [138, 84] on span "Edit" at bounding box center [138, 82] width 7 height 5
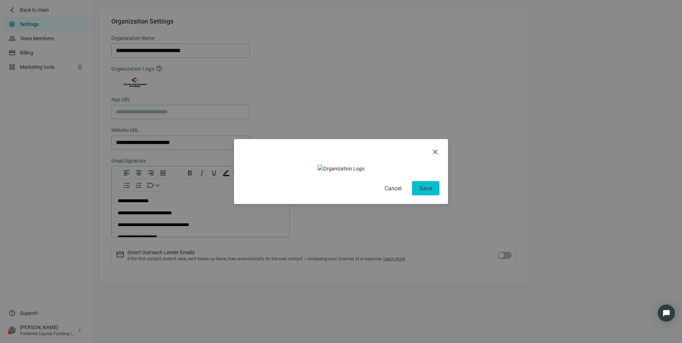
click at [429, 192] on span "Save" at bounding box center [426, 188] width 12 height 7
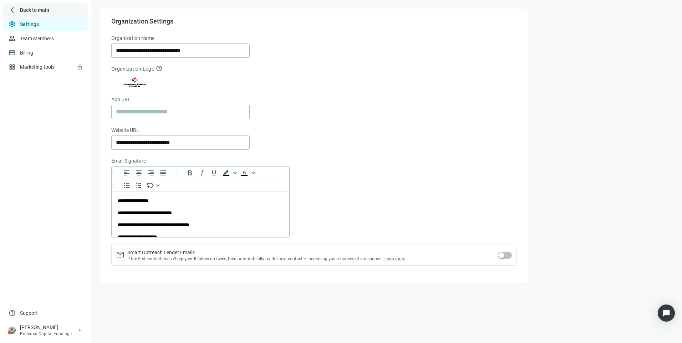
click at [21, 12] on span "Back to main" at bounding box center [34, 9] width 29 height 7
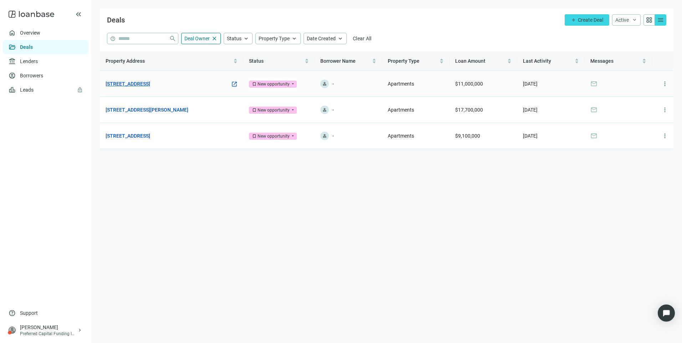
click at [150, 84] on link "[STREET_ADDRESS]" at bounding box center [128, 84] width 45 height 8
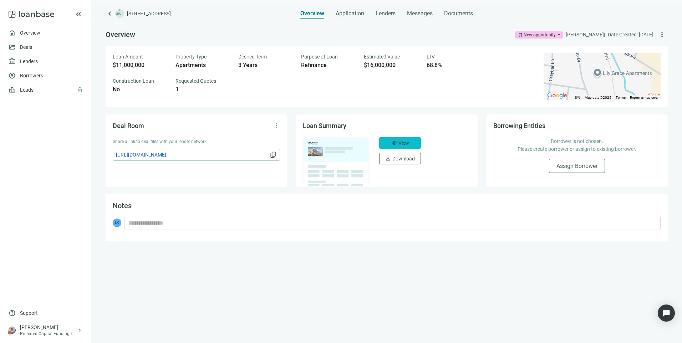
click at [403, 146] on button "visibility View" at bounding box center [400, 142] width 42 height 11
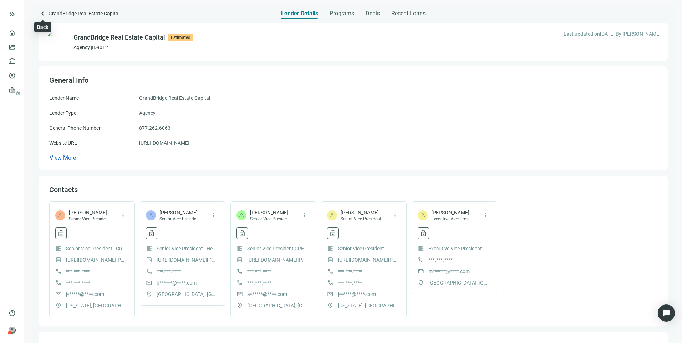
click at [46, 16] on span "keyboard_arrow_left" at bounding box center [43, 13] width 9 height 9
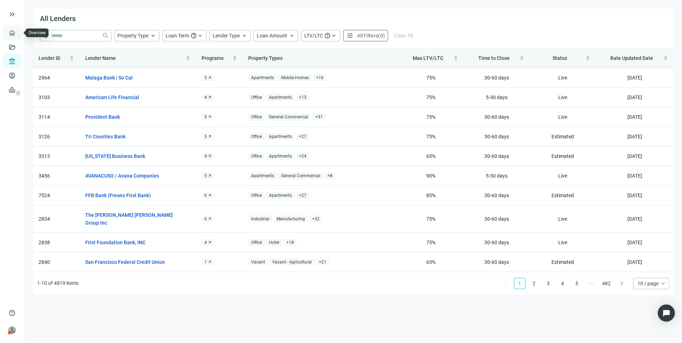
click at [18, 36] on link "Overview" at bounding box center [28, 33] width 21 height 6
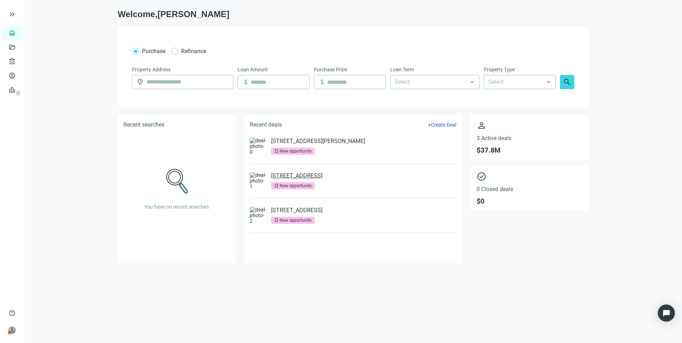
click at [323, 173] on link "[STREET_ADDRESS]" at bounding box center [296, 175] width 51 height 7
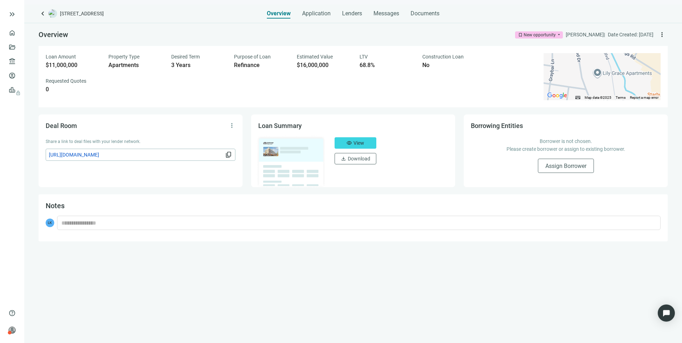
click at [193, 155] on span "[URL][DOMAIN_NAME]" at bounding box center [136, 155] width 175 height 8
click at [359, 11] on span "Lenders" at bounding box center [352, 13] width 20 height 7
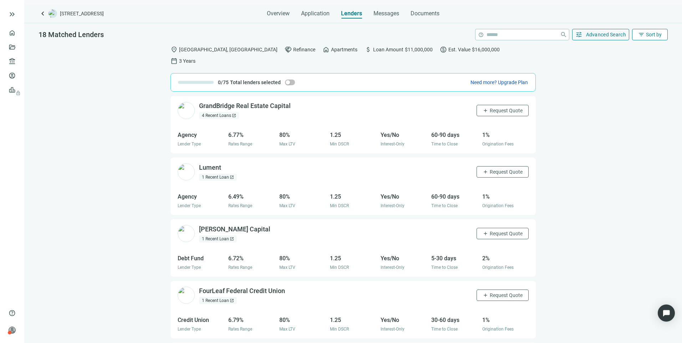
click at [649, 30] on button "filter_list Sort by" at bounding box center [650, 34] width 36 height 11
click at [615, 34] on span "Advanced Search" at bounding box center [606, 35] width 40 height 6
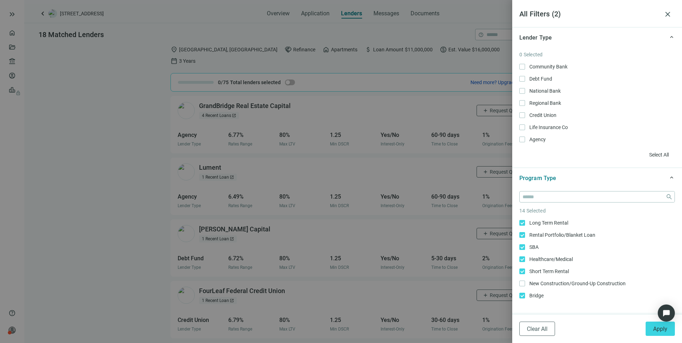
click at [143, 84] on div at bounding box center [341, 171] width 682 height 343
click at [670, 10] on span "close" at bounding box center [668, 14] width 9 height 9
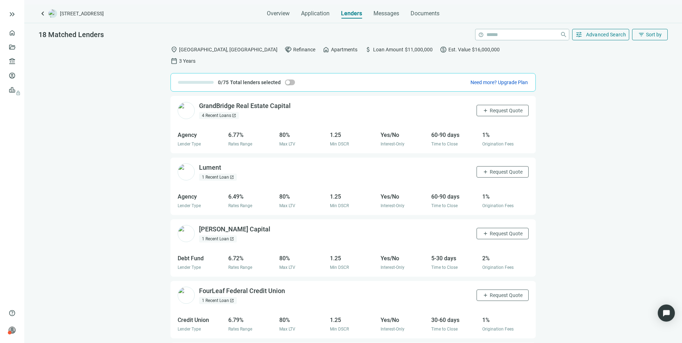
click at [222, 236] on div "1 Recent Loan open_in_new" at bounding box center [218, 239] width 38 height 7
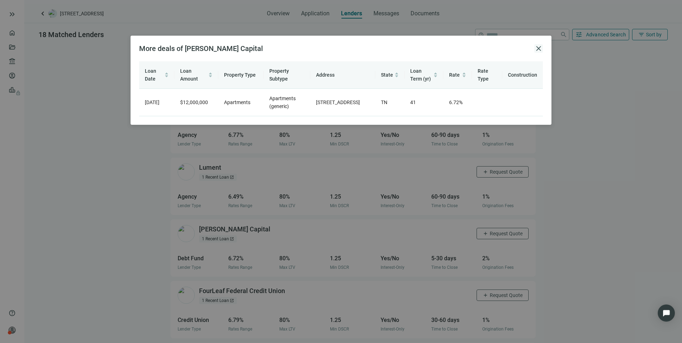
click at [536, 47] on span "close" at bounding box center [539, 48] width 9 height 9
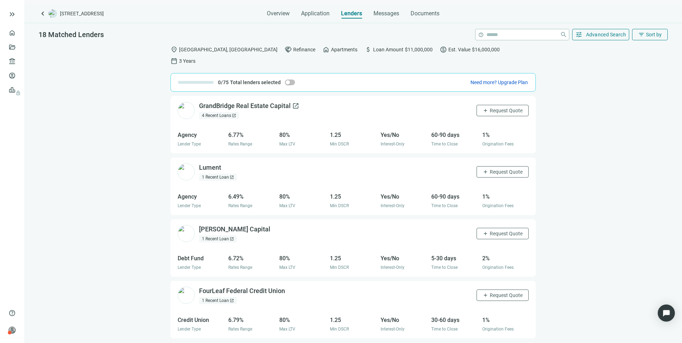
click at [235, 102] on div "GrandBridge Real Estate Capital open_in_new" at bounding box center [249, 106] width 100 height 9
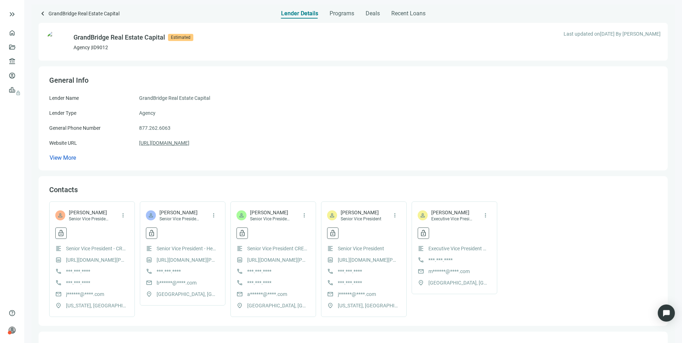
click at [148, 142] on link "https://www.grandbridge.com/" at bounding box center [164, 143] width 50 height 8
click at [173, 145] on link "[URL][DOMAIN_NAME]" at bounding box center [164, 143] width 50 height 8
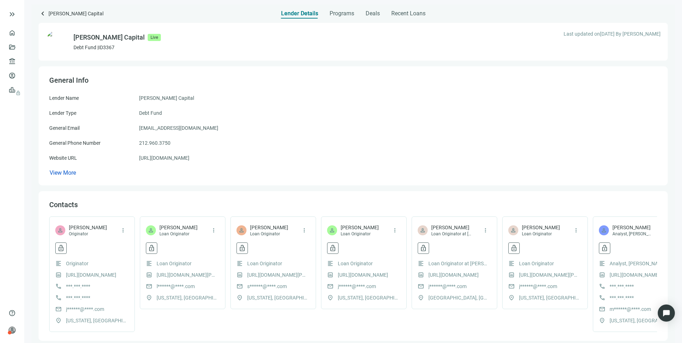
click at [42, 13] on span "keyboard_arrow_left" at bounding box center [43, 13] width 9 height 9
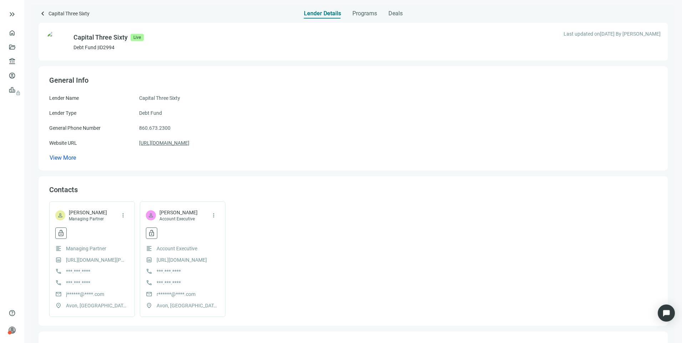
click at [146, 142] on link "[URL][DOMAIN_NAME]" at bounding box center [164, 143] width 50 height 8
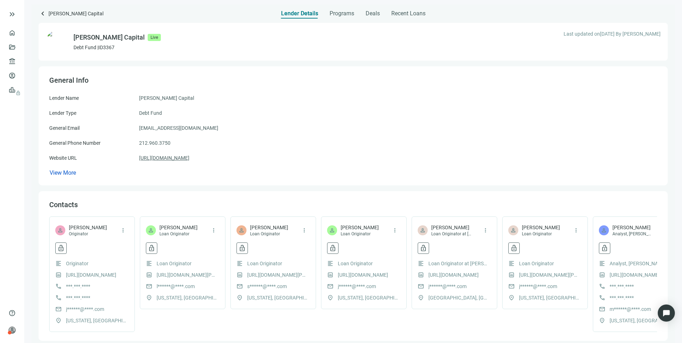
click at [177, 157] on link "[URL][DOMAIN_NAME]" at bounding box center [164, 158] width 50 height 8
click at [339, 8] on div "Programs" at bounding box center [342, 11] width 25 height 14
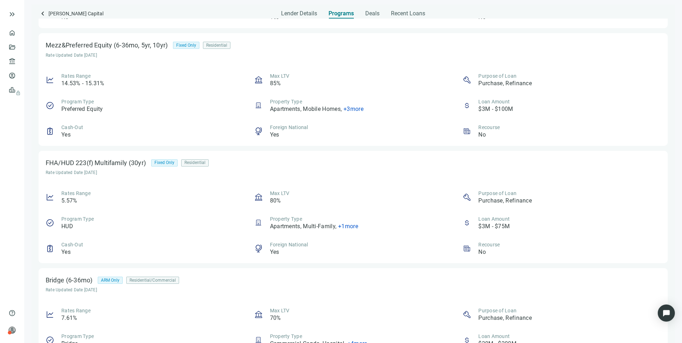
scroll to position [143, 0]
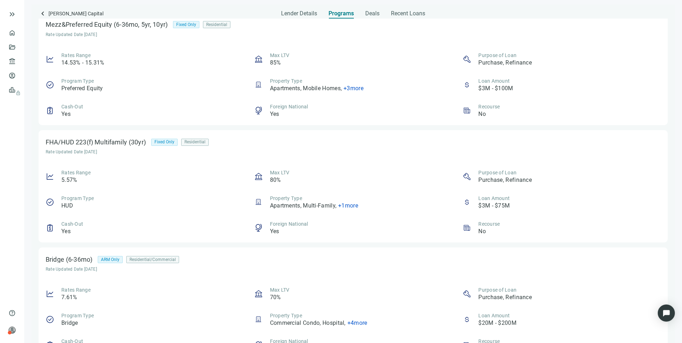
click at [132, 148] on div "FHA/HUD 223(f) Multifamily (30yr) Fixed Only Residential Rate Updated Date 08.3…" at bounding box center [133, 145] width 174 height 17
click at [126, 139] on div "FHA/HUD 223(f) Multifamily" at bounding box center [86, 142] width 81 height 7
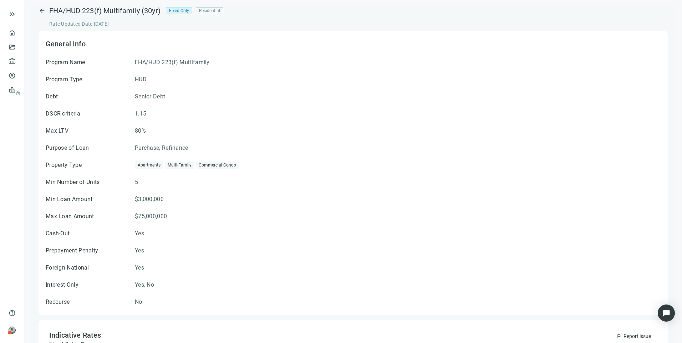
click at [41, 7] on span "arrow_back" at bounding box center [42, 10] width 7 height 7
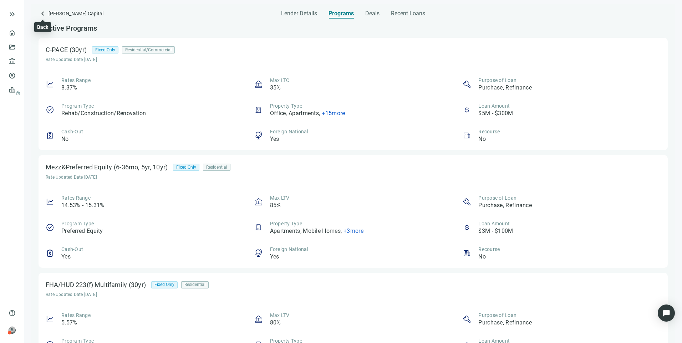
click at [42, 13] on span "keyboard_arrow_left" at bounding box center [43, 13] width 9 height 9
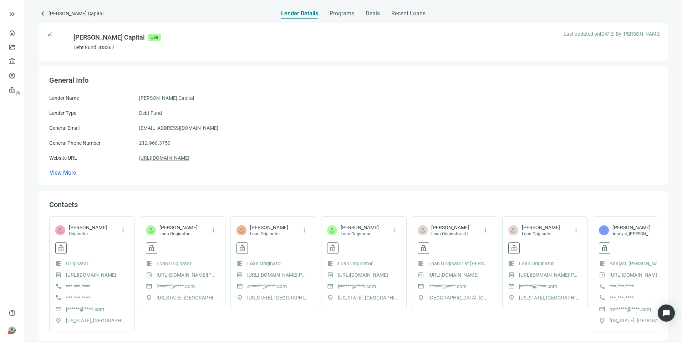
click at [167, 158] on link "https://dwightcapital.com" at bounding box center [164, 158] width 50 height 8
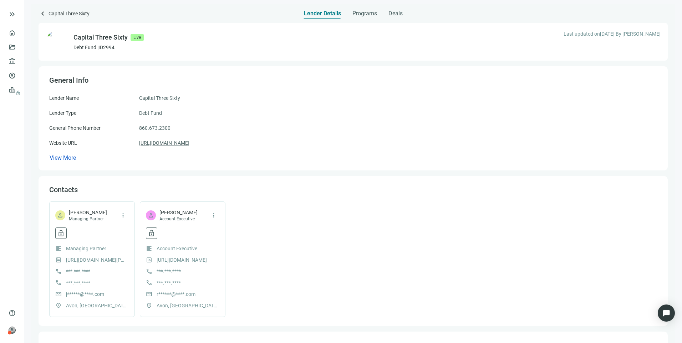
click at [182, 143] on link "[URL][DOMAIN_NAME]" at bounding box center [164, 143] width 50 height 8
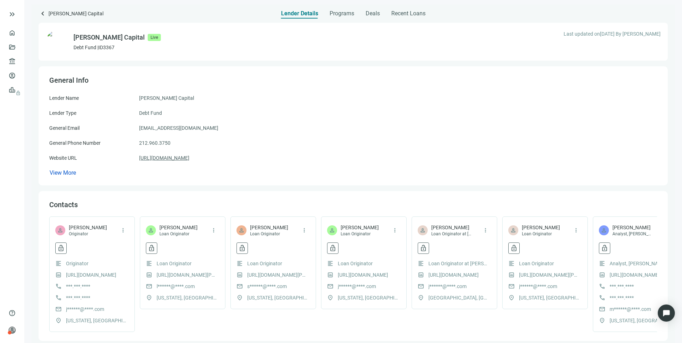
click at [187, 158] on link "[URL][DOMAIN_NAME]" at bounding box center [164, 158] width 50 height 8
click at [47, 16] on div "keyboard_arrow_left [PERSON_NAME] Capital" at bounding box center [92, 14] width 107 height 10
click at [44, 14] on span "keyboard_arrow_left" at bounding box center [43, 13] width 9 height 9
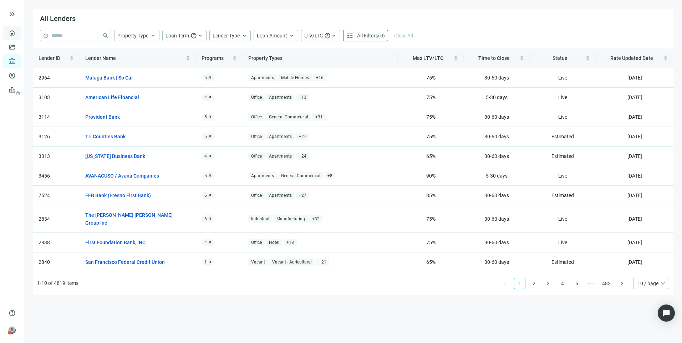
click at [18, 34] on link "Overview" at bounding box center [28, 33] width 21 height 6
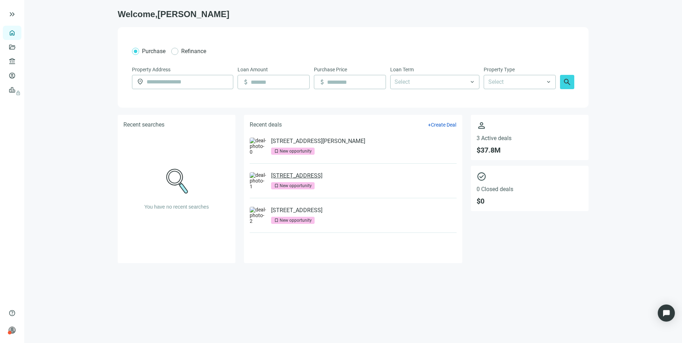
click at [323, 173] on link "[STREET_ADDRESS]" at bounding box center [296, 175] width 51 height 7
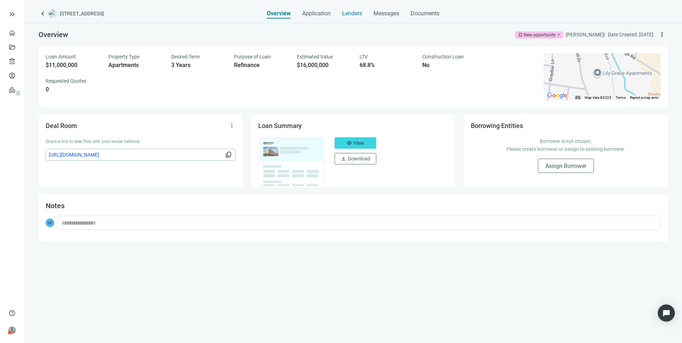
click at [344, 15] on span "Lenders" at bounding box center [352, 13] width 20 height 7
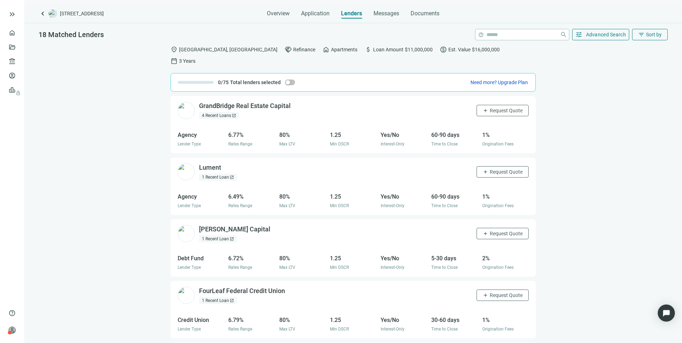
click at [225, 236] on div "1 Recent Loan open_in_new" at bounding box center [218, 239] width 38 height 7
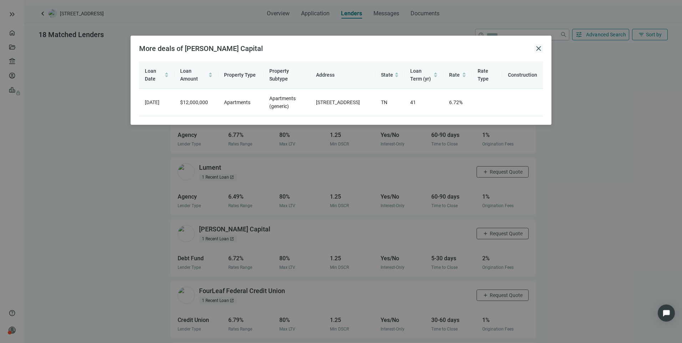
click at [538, 48] on span "close" at bounding box center [539, 48] width 9 height 9
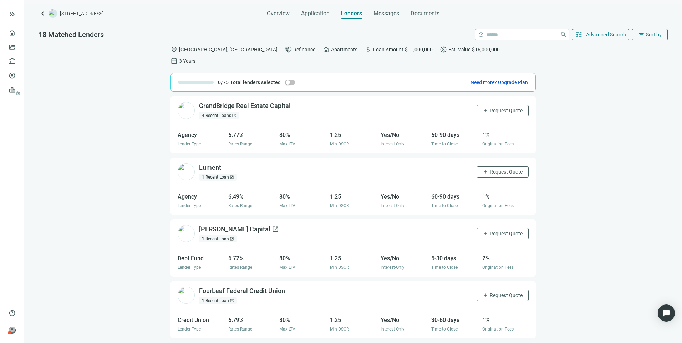
click at [227, 225] on div "[PERSON_NAME] Capital open_in_new" at bounding box center [239, 229] width 80 height 9
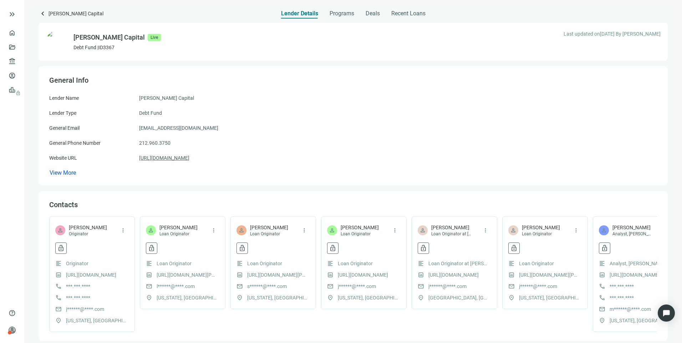
click at [169, 155] on link "https://dwightcapital.com" at bounding box center [164, 158] width 50 height 8
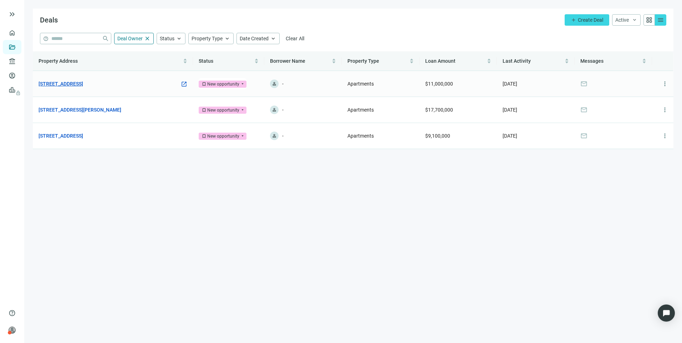
click at [83, 85] on link "[STREET_ADDRESS]" at bounding box center [61, 84] width 45 height 8
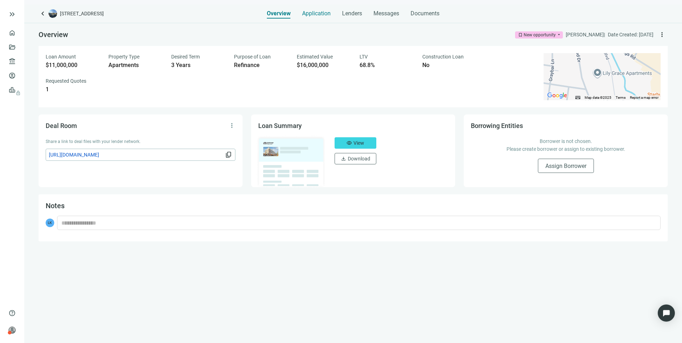
click at [316, 14] on span "Application" at bounding box center [316, 13] width 29 height 7
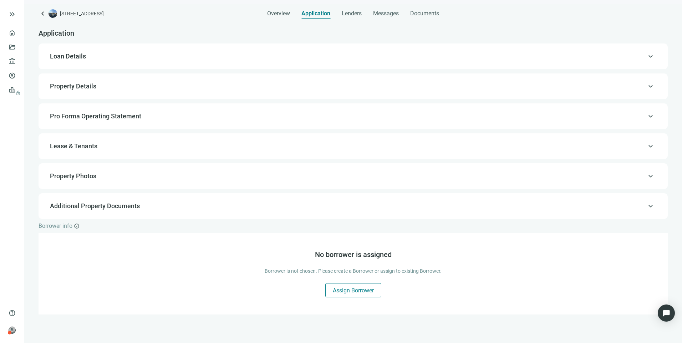
click at [334, 290] on span "Assign Borrower" at bounding box center [353, 290] width 41 height 7
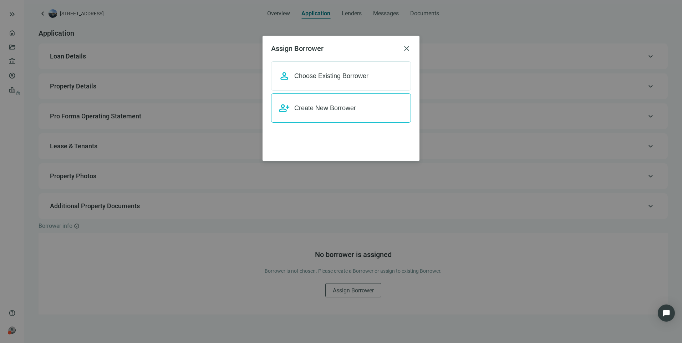
click at [343, 116] on div "person_add Create New Borrower" at bounding box center [341, 108] width 140 height 29
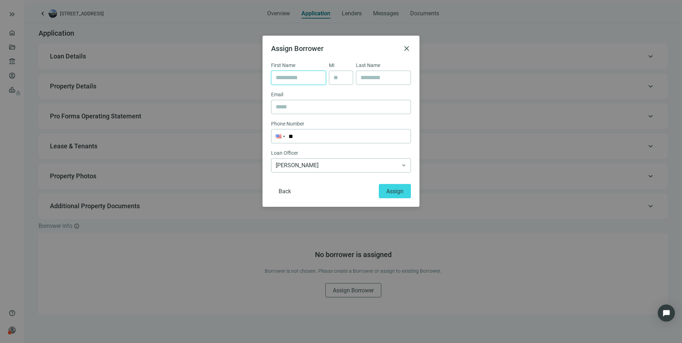
click at [307, 81] on input "text" at bounding box center [299, 78] width 46 height 14
type input "*****"
type input "******"
click at [310, 109] on input "text" at bounding box center [341, 107] width 131 height 14
paste input "**********"
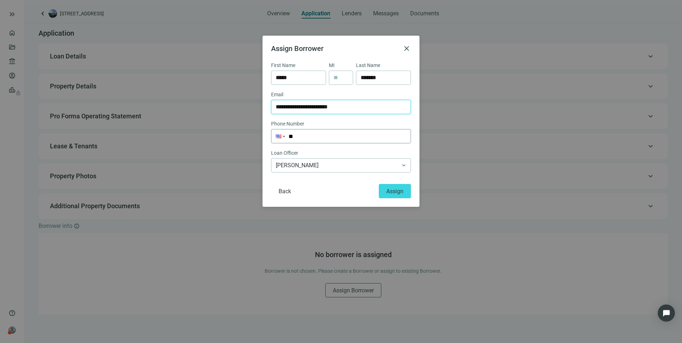
type input "**********"
click at [312, 136] on input "**" at bounding box center [341, 137] width 139 height 14
click at [347, 164] on span "[PERSON_NAME]" at bounding box center [341, 166] width 131 height 14
type input "**********"
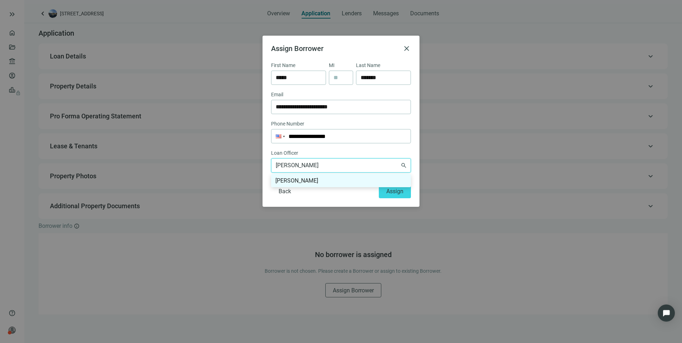
click at [342, 146] on form "**********" at bounding box center [341, 129] width 140 height 137
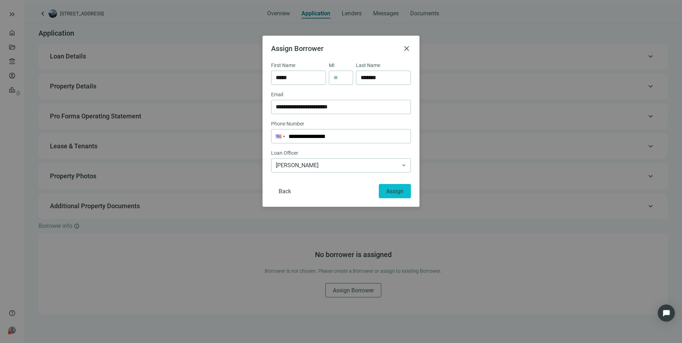
click at [390, 193] on span "Assign" at bounding box center [395, 191] width 17 height 7
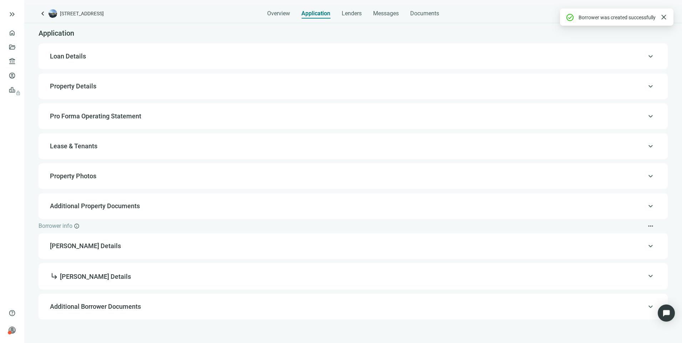
click at [651, 246] on span "keyboard_arrow_up" at bounding box center [651, 246] width 9 height 0
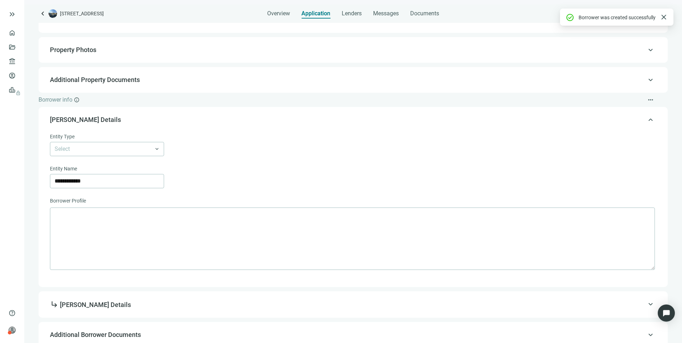
scroll to position [131, 0]
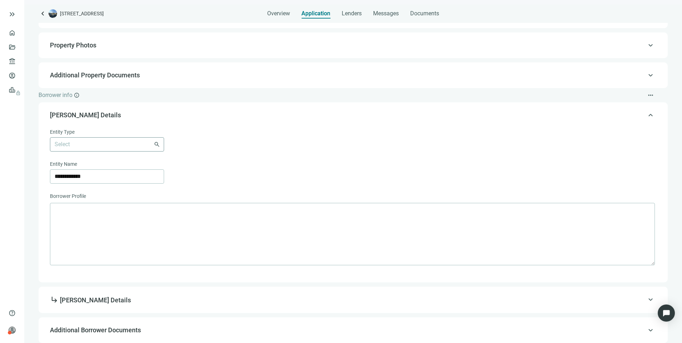
click at [95, 142] on input "search" at bounding box center [104, 145] width 99 height 14
click at [59, 171] on div "LLC" at bounding box center [107, 172] width 106 height 9
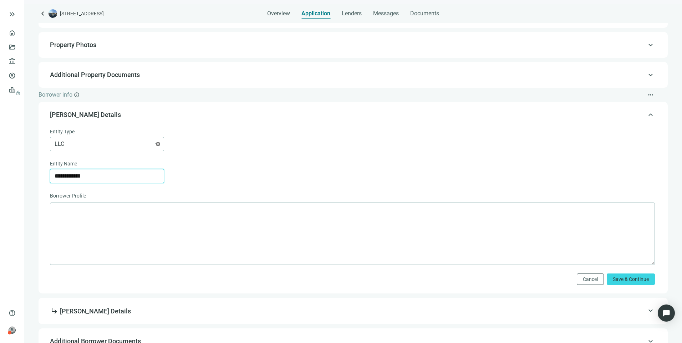
drag, startPoint x: 113, startPoint y: 176, endPoint x: 0, endPoint y: 175, distance: 113.2
click at [0, 175] on html "**********" at bounding box center [341, 171] width 682 height 343
click at [619, 279] on span "Save & Continue" at bounding box center [631, 280] width 36 height 6
type input "**********"
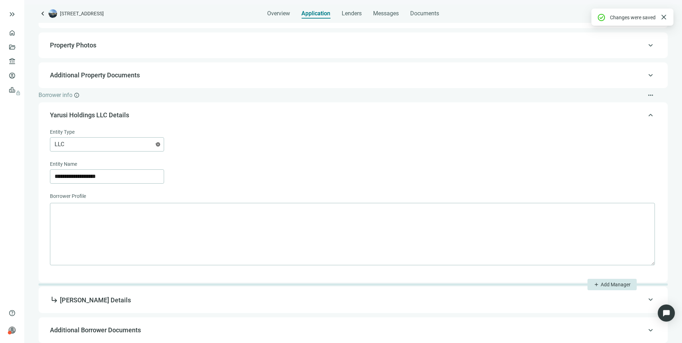
click at [647, 300] on span "keyboard_arrow_up" at bounding box center [651, 300] width 9 height 0
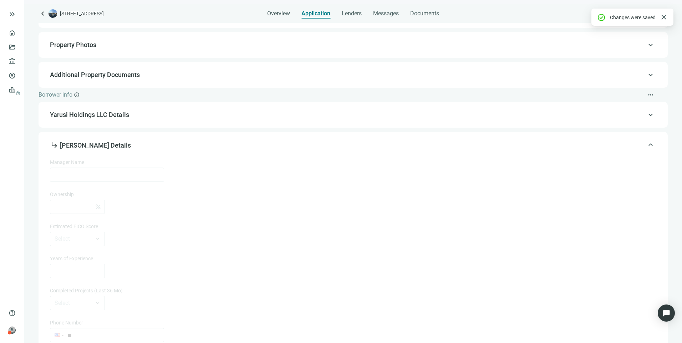
type input "**********"
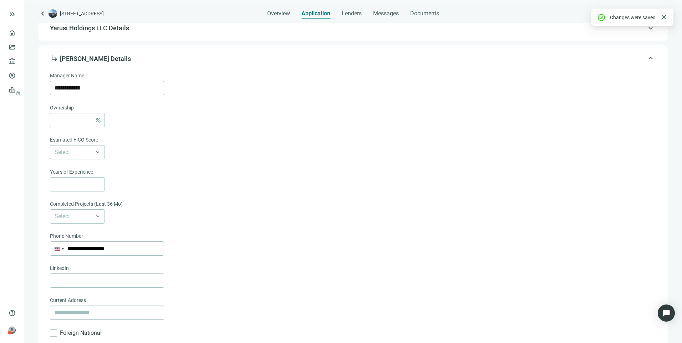
scroll to position [241, 0]
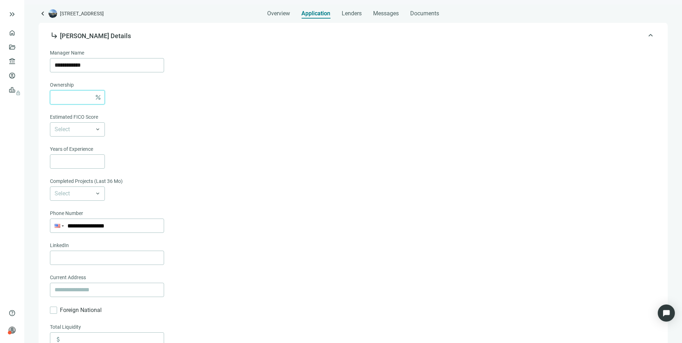
click at [77, 99] on input at bounding box center [73, 98] width 37 height 14
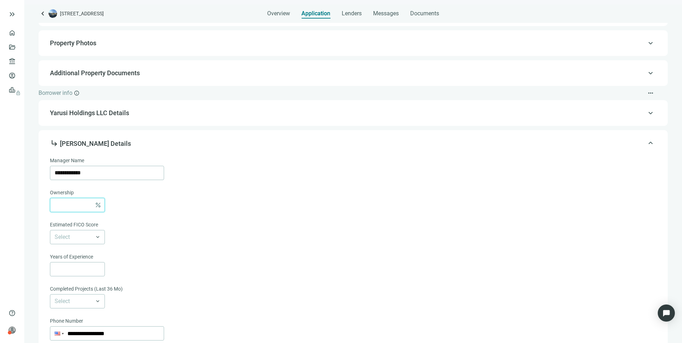
scroll to position [0, 0]
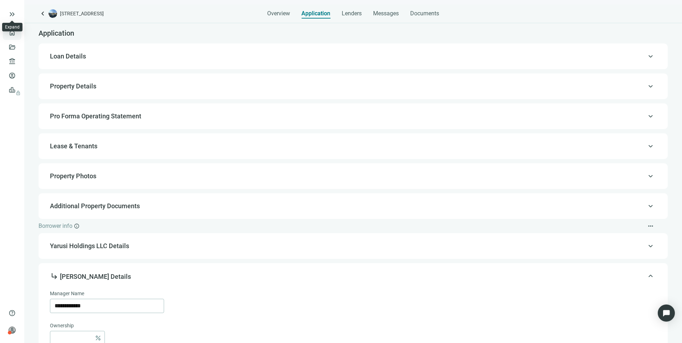
click at [18, 36] on link "Overview" at bounding box center [28, 33] width 21 height 6
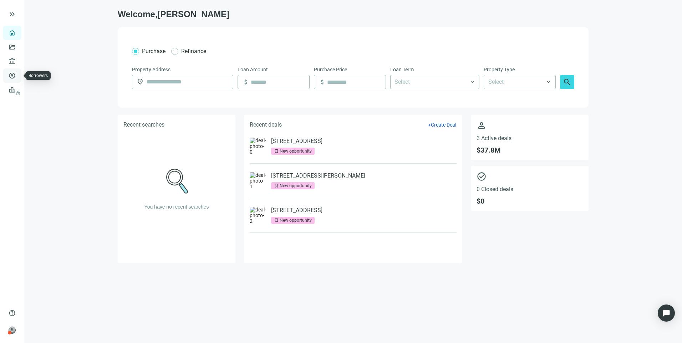
click at [18, 76] on link "Borrowers" at bounding box center [29, 76] width 23 height 6
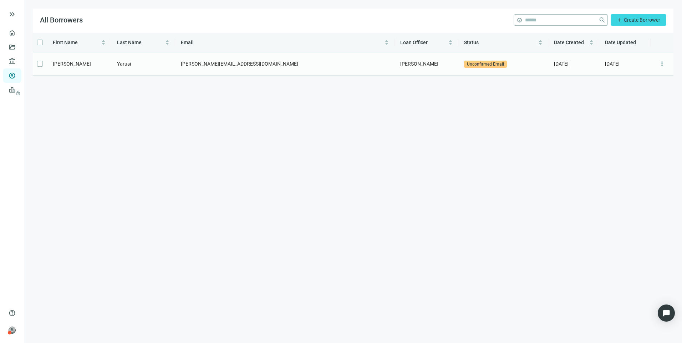
click at [190, 64] on span "jason@yarusiholdings.com" at bounding box center [239, 64] width 117 height 6
click at [659, 64] on span "more_vert" at bounding box center [662, 63] width 7 height 7
click at [654, 79] on span "Edit" at bounding box center [651, 80] width 9 height 6
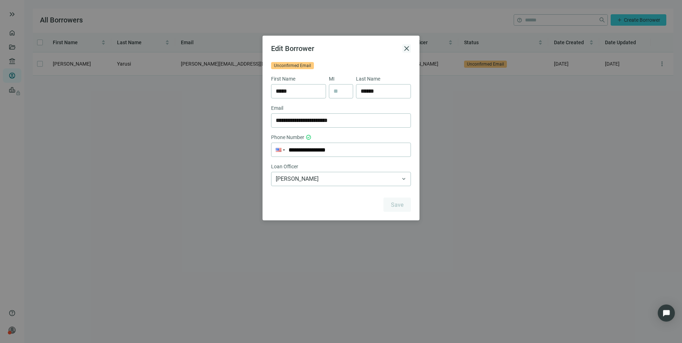
click at [408, 51] on span "close" at bounding box center [407, 48] width 9 height 9
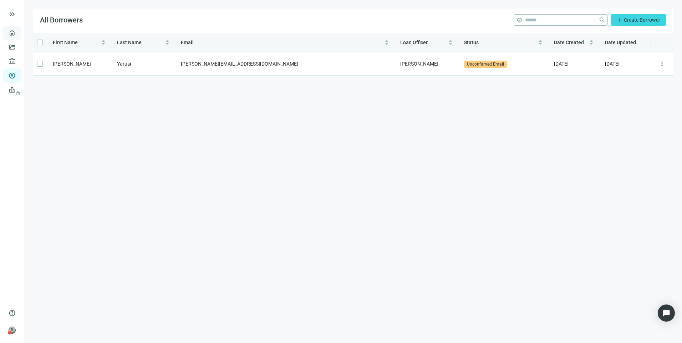
click at [18, 36] on link "Overview" at bounding box center [28, 33] width 21 height 6
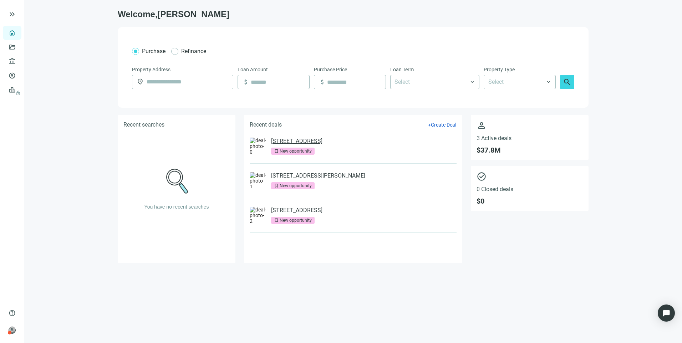
click at [323, 142] on link "[STREET_ADDRESS]" at bounding box center [296, 141] width 51 height 7
